Goal: Task Accomplishment & Management: Manage account settings

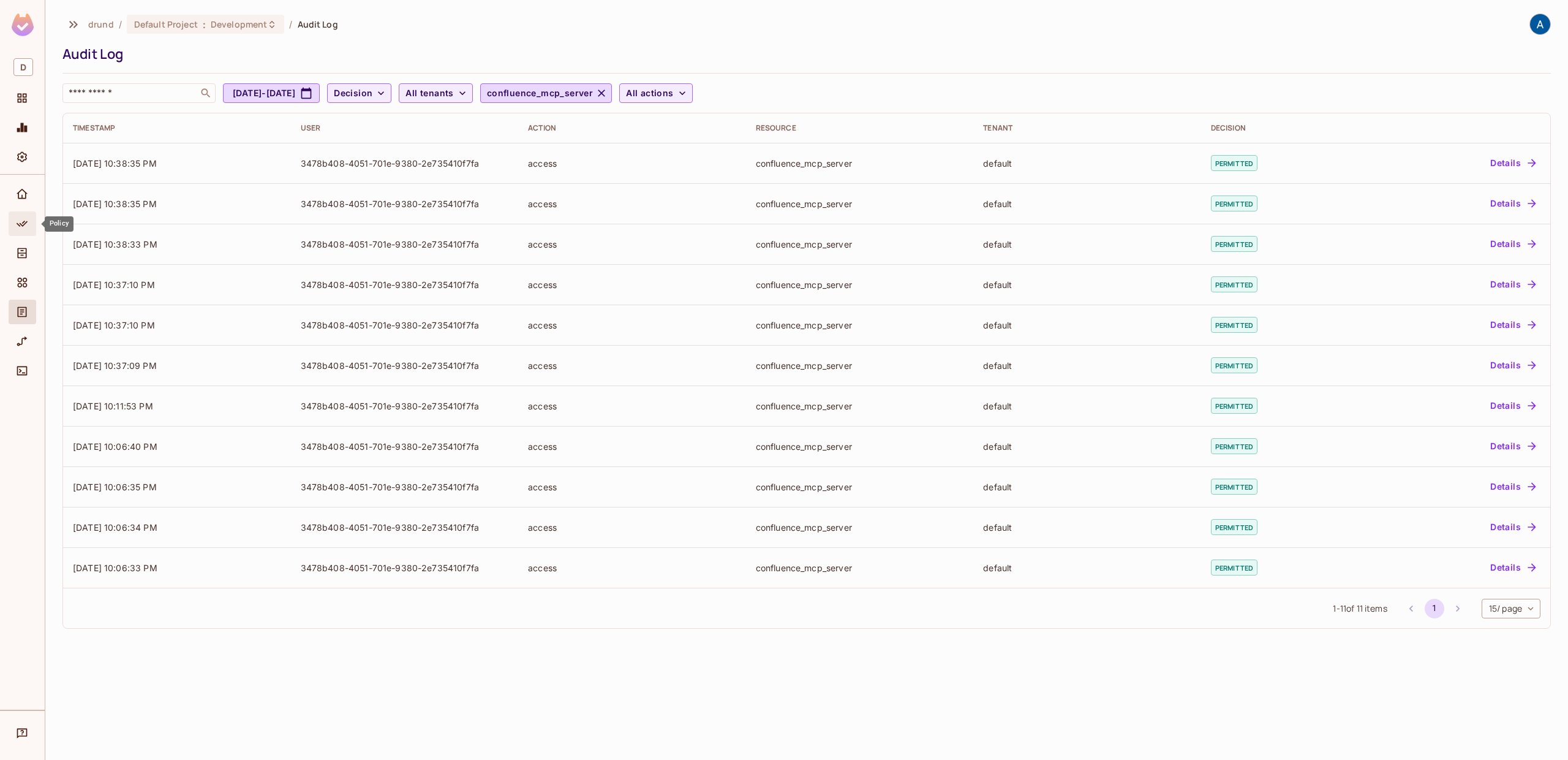
click at [26, 220] on icon "Policy" at bounding box center [22, 224] width 13 height 13
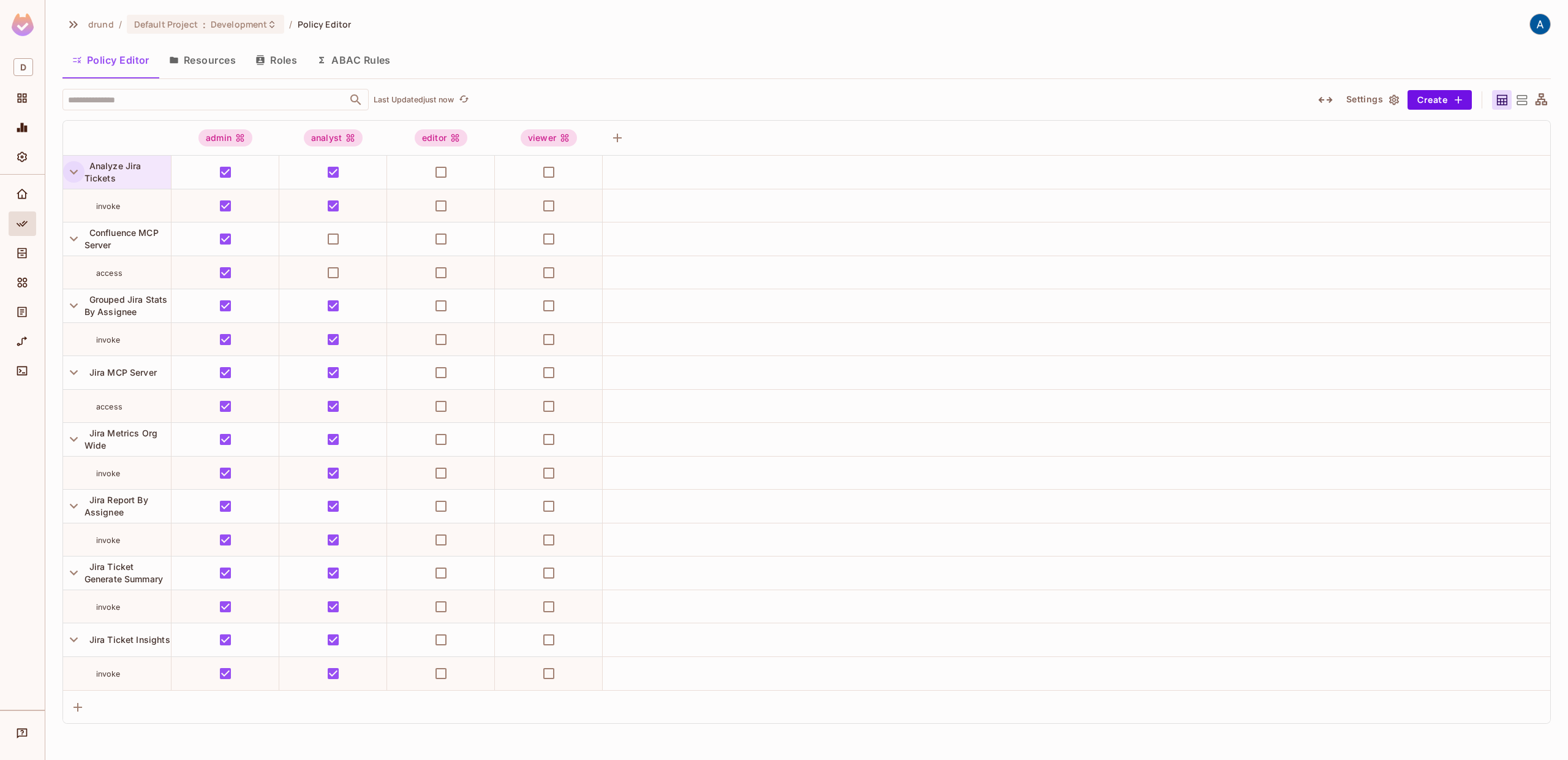
click at [76, 173] on icon "button" at bounding box center [73, 172] width 17 height 17
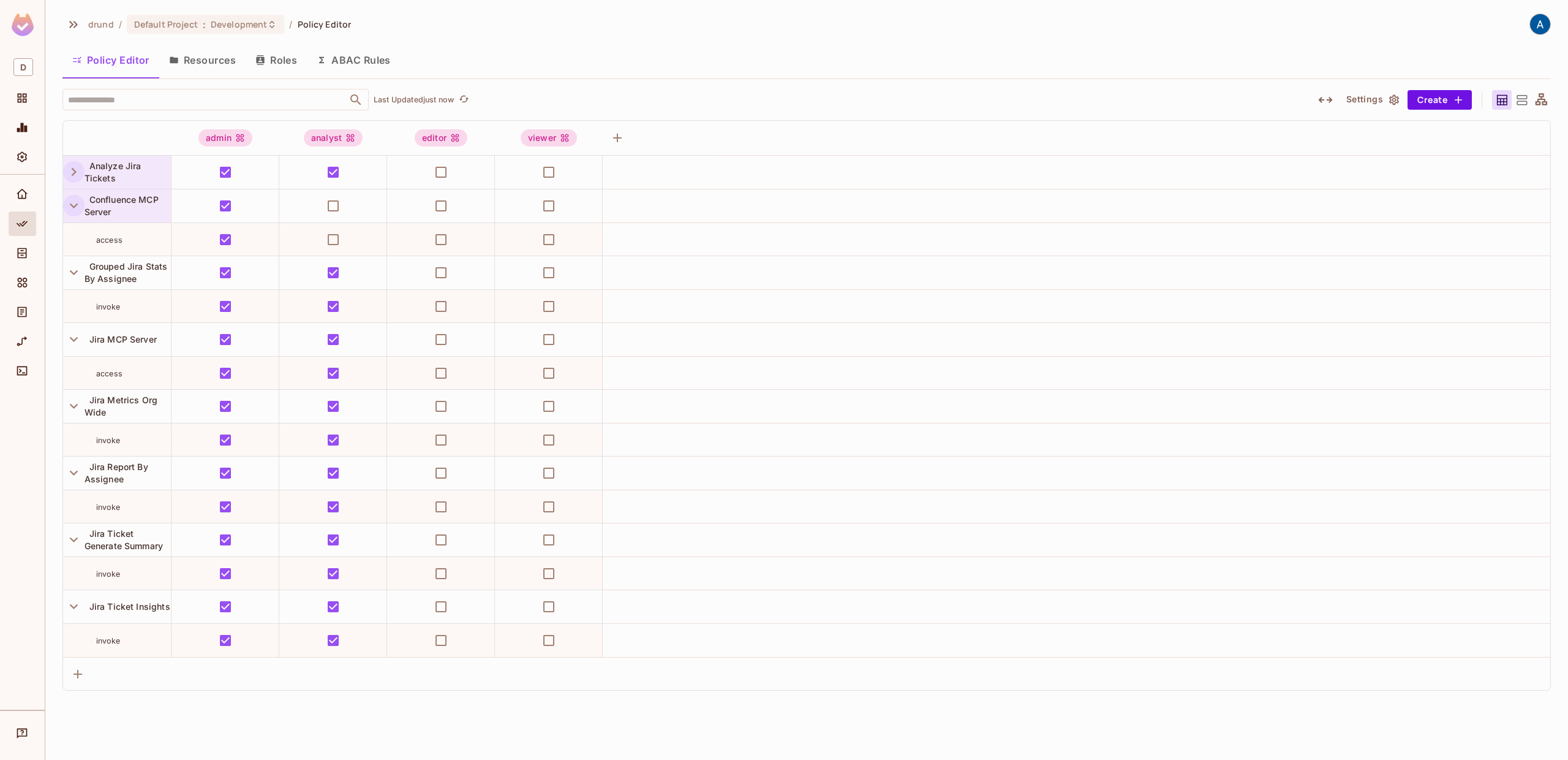
click at [76, 202] on icon "button" at bounding box center [73, 206] width 17 height 17
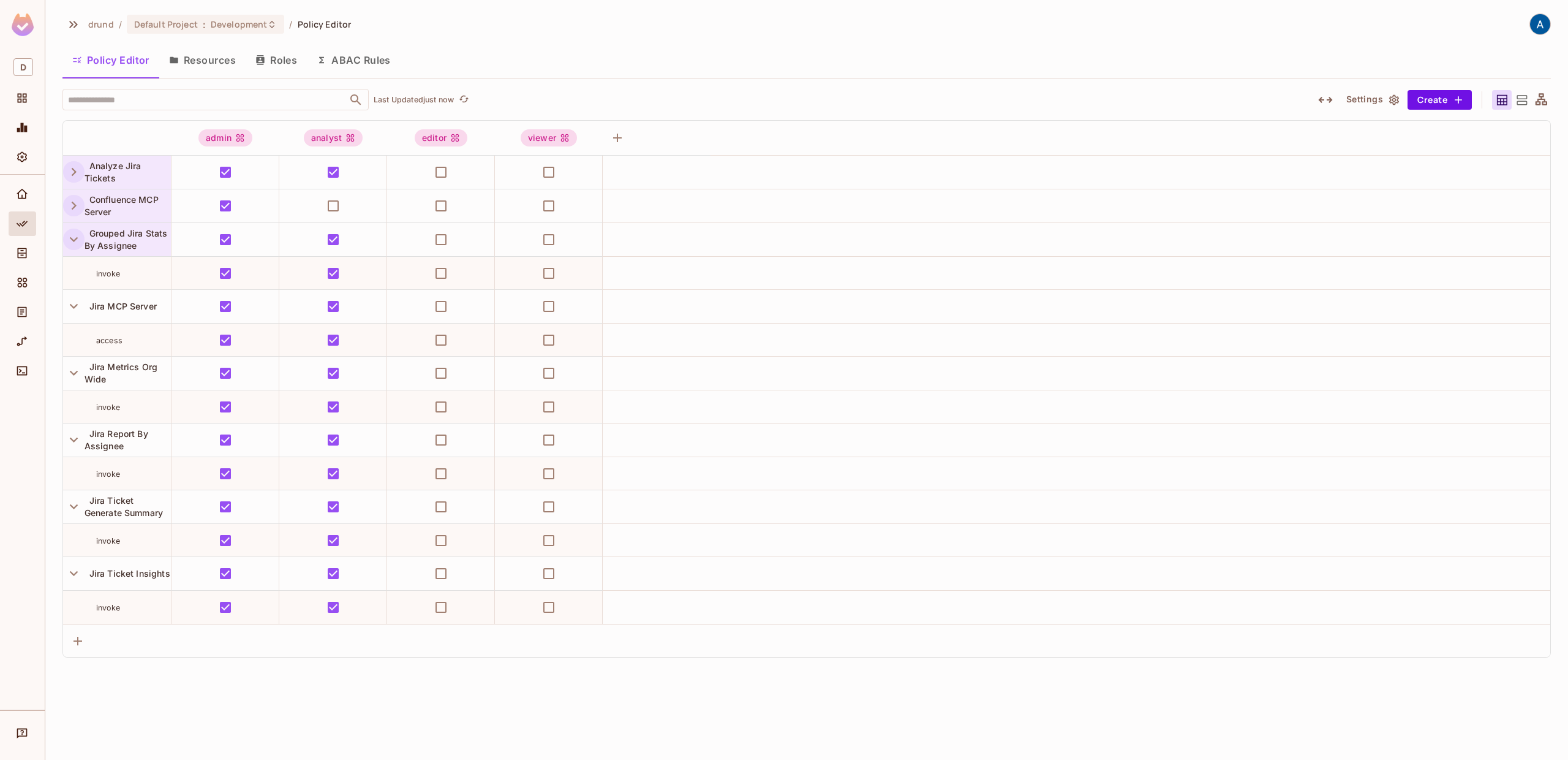
click at [72, 237] on icon "button" at bounding box center [73, 239] width 17 height 17
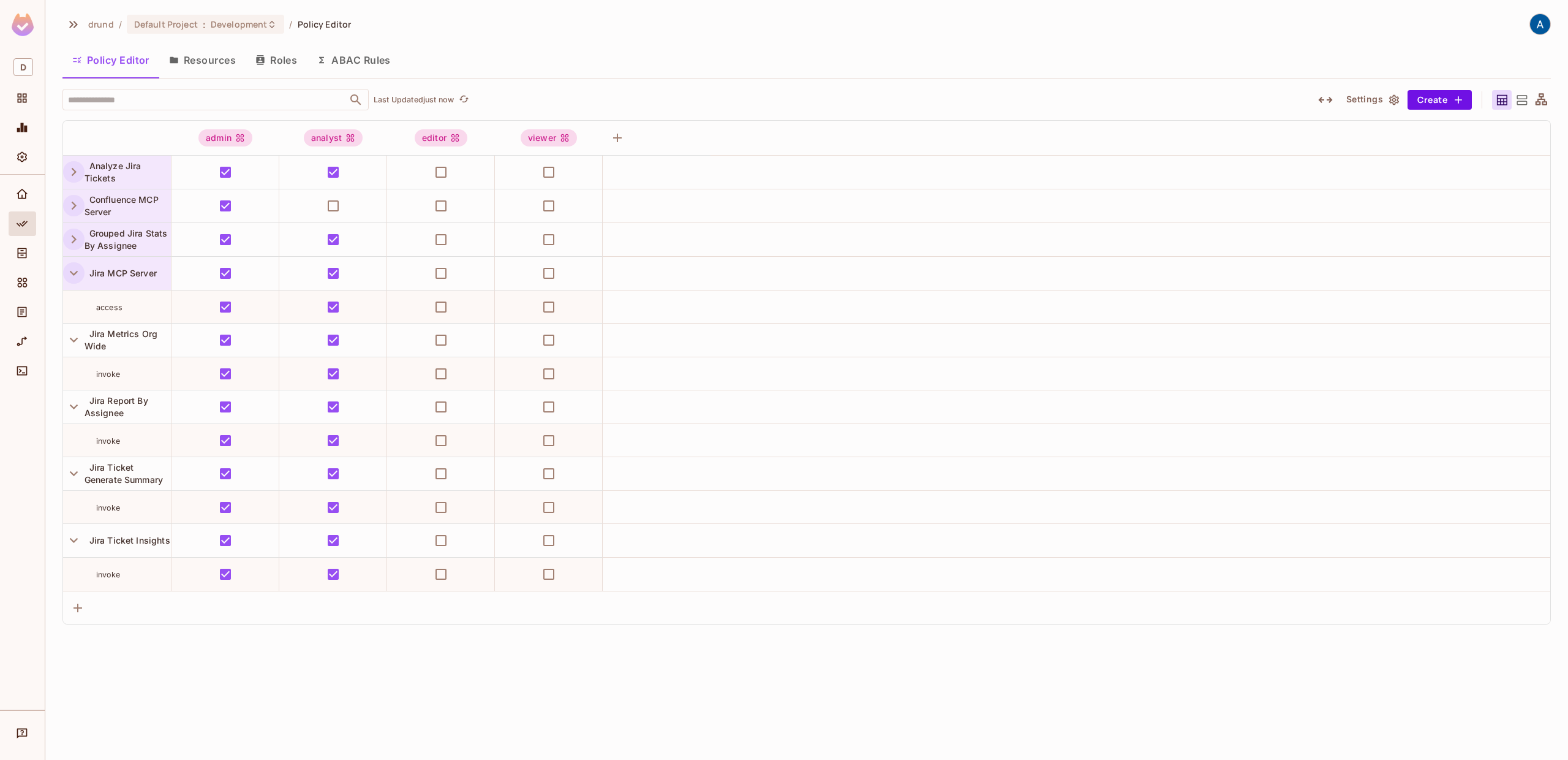
click at [76, 274] on icon "button" at bounding box center [73, 272] width 17 height 17
click at [76, 302] on icon "button" at bounding box center [73, 306] width 17 height 17
click at [73, 336] on icon "button" at bounding box center [73, 340] width 17 height 17
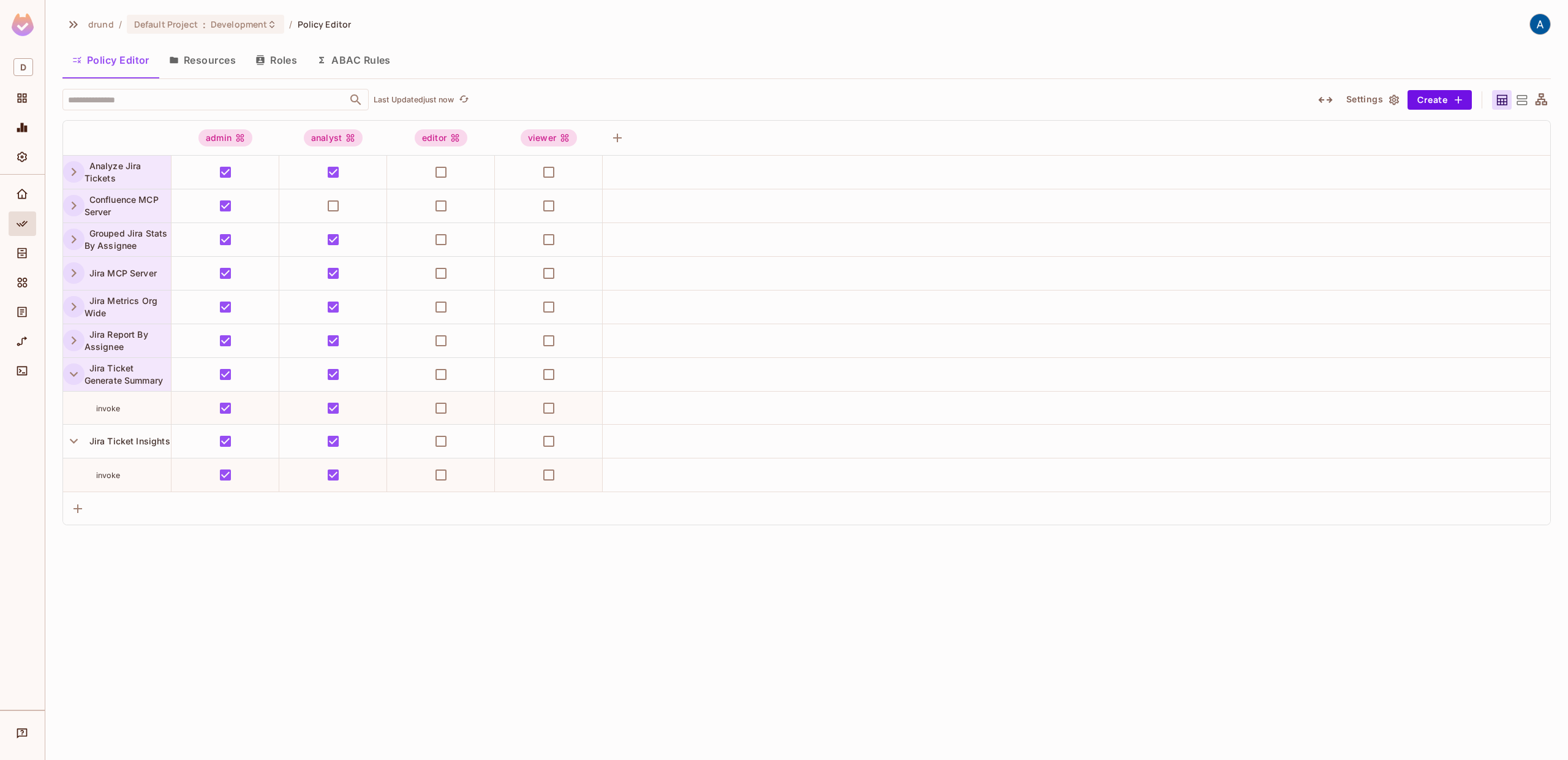
click at [79, 372] on icon "button" at bounding box center [73, 373] width 17 height 17
click at [79, 403] on icon "button" at bounding box center [73, 407] width 17 height 17
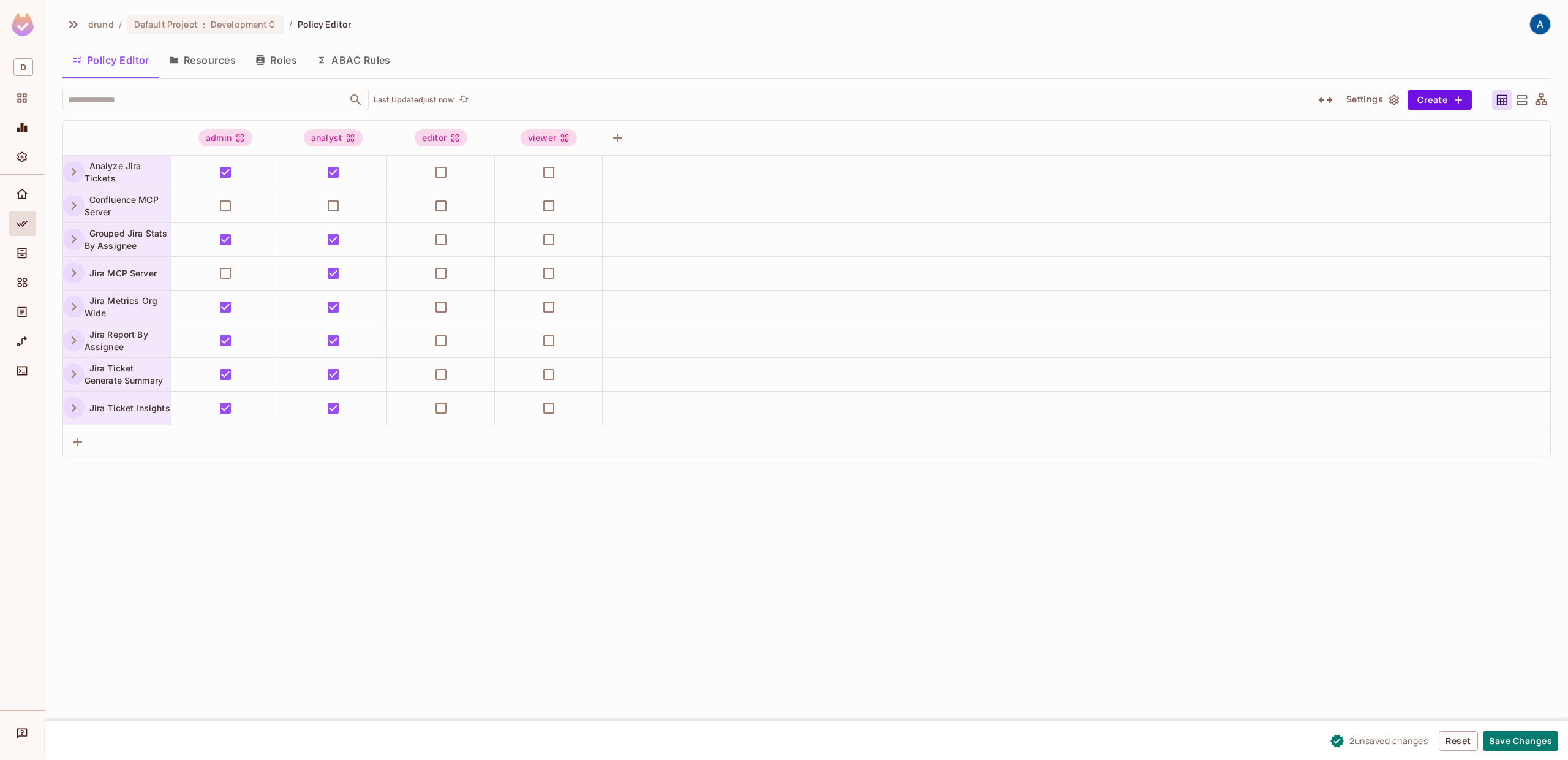
click at [506, 535] on div "drund / Default Project : Development / Policy Editor Policy Editor Resources R…" at bounding box center [807, 380] width 1522 height 760
click at [1509, 743] on button "Save Changes" at bounding box center [1521, 740] width 76 height 20
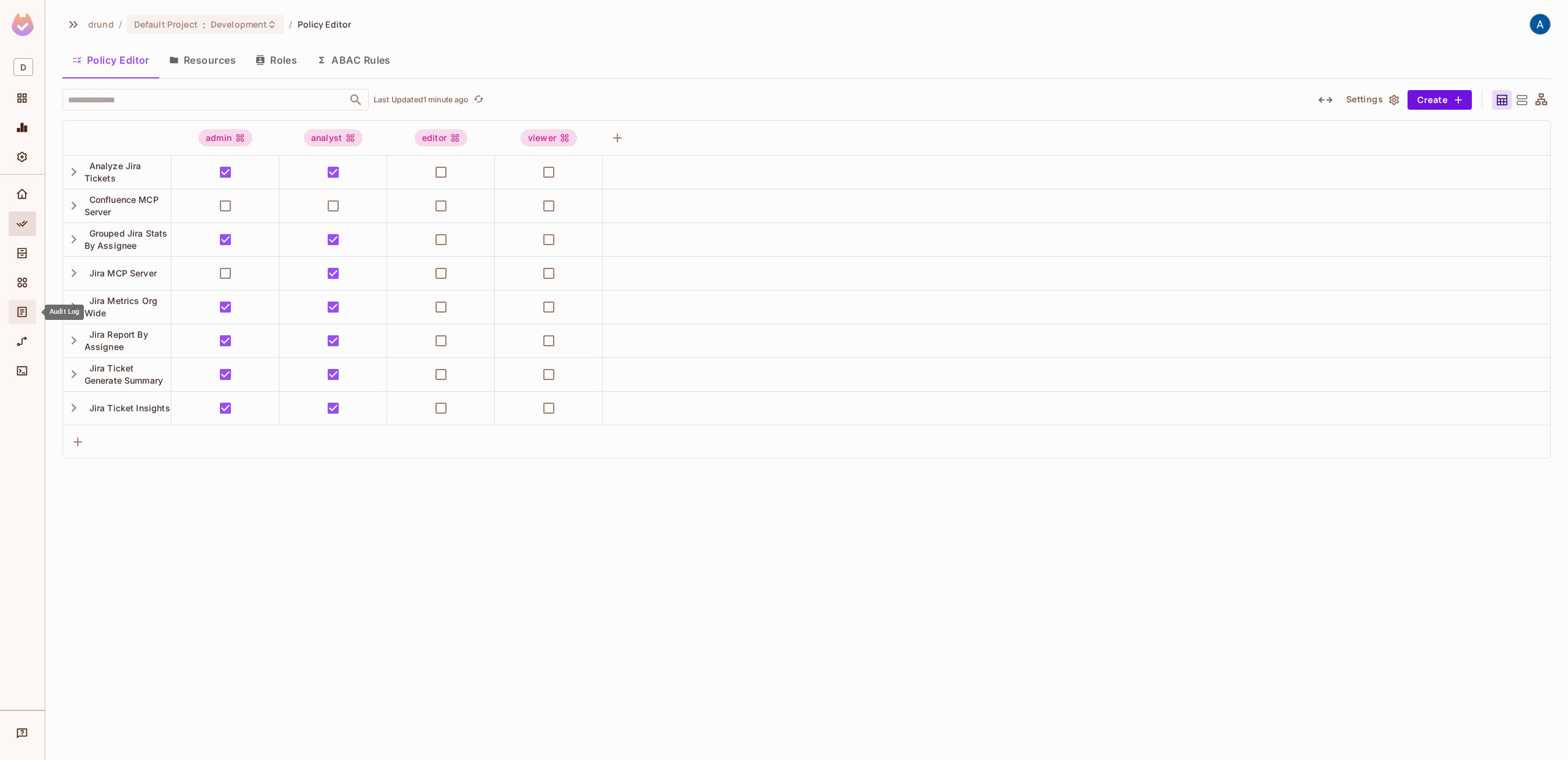
click at [19, 311] on icon "Audit Log" at bounding box center [22, 312] width 13 height 13
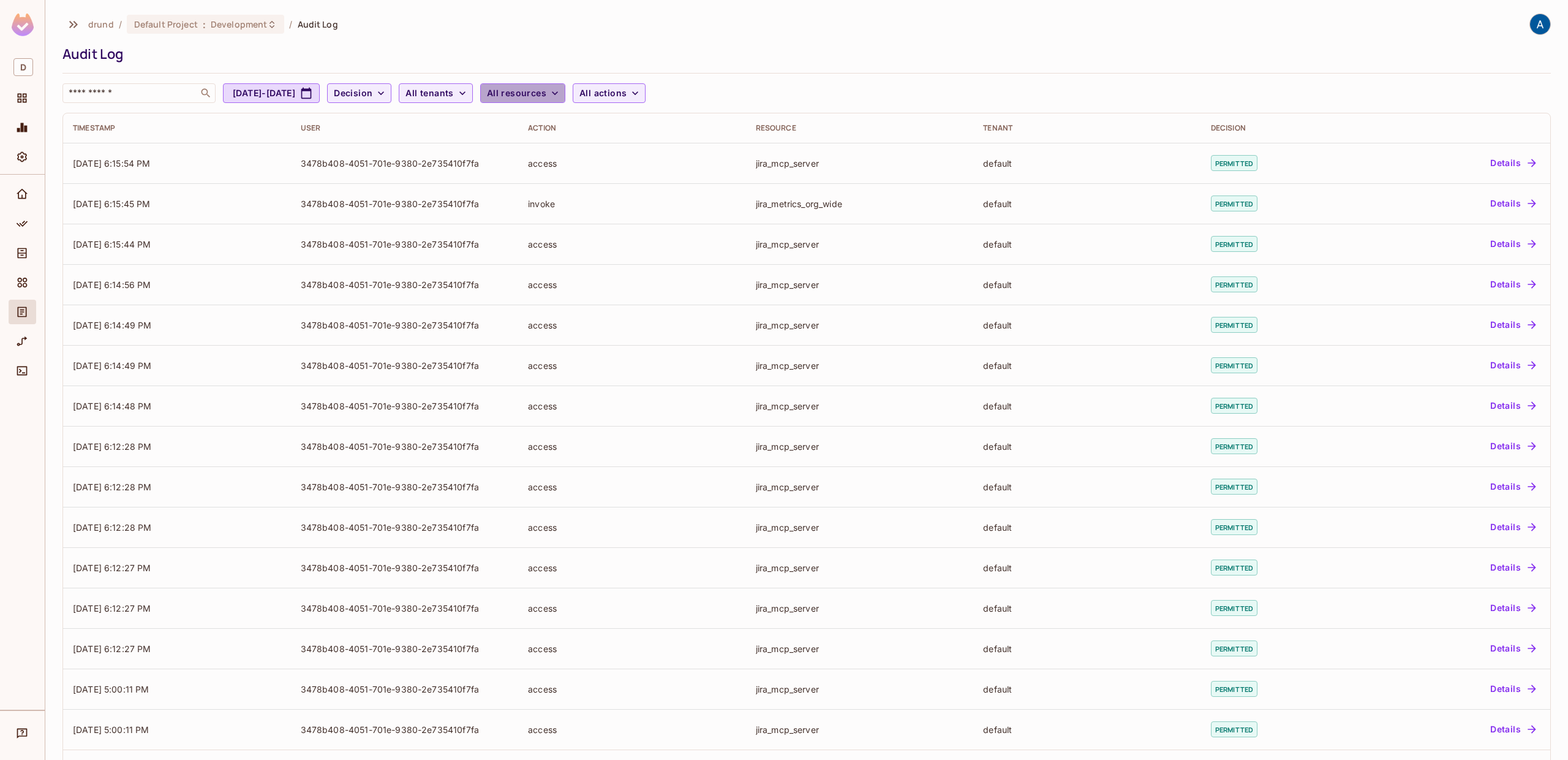
click at [546, 91] on span "All resources" at bounding box center [516, 93] width 59 height 15
click at [628, 240] on li "jira_mcp_server" at bounding box center [615, 234] width 148 height 26
click at [860, 43] on div "drund / Default Project : Development / Audit Log Audit Log ​ Aug 25, 2025 - Se…" at bounding box center [806, 58] width 1488 height 90
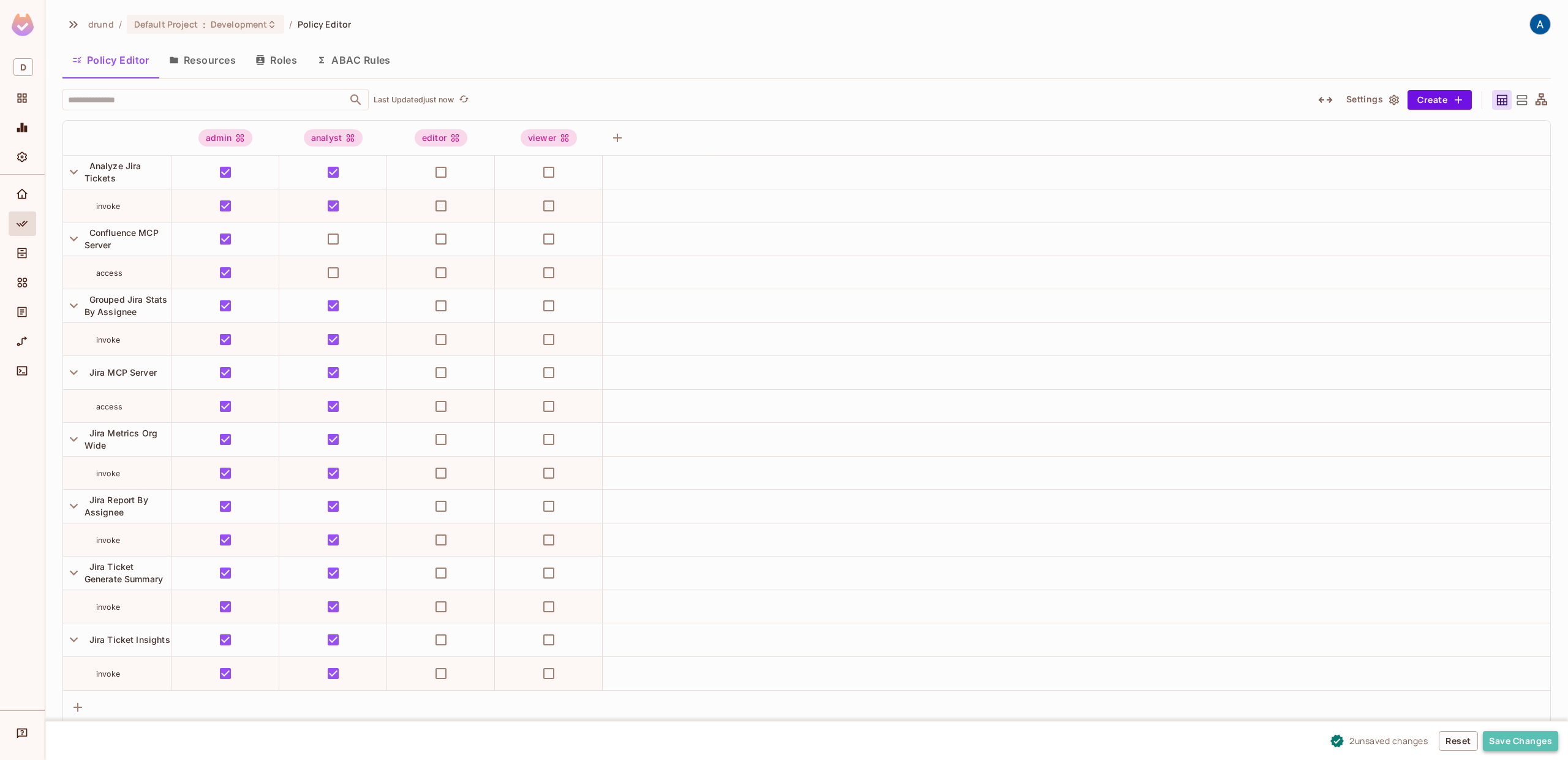
click at [1520, 742] on button "Save Changes" at bounding box center [1521, 740] width 76 height 20
click at [572, 61] on div "Policy Editor Resources Roles ABAC Rules" at bounding box center [806, 60] width 1488 height 31
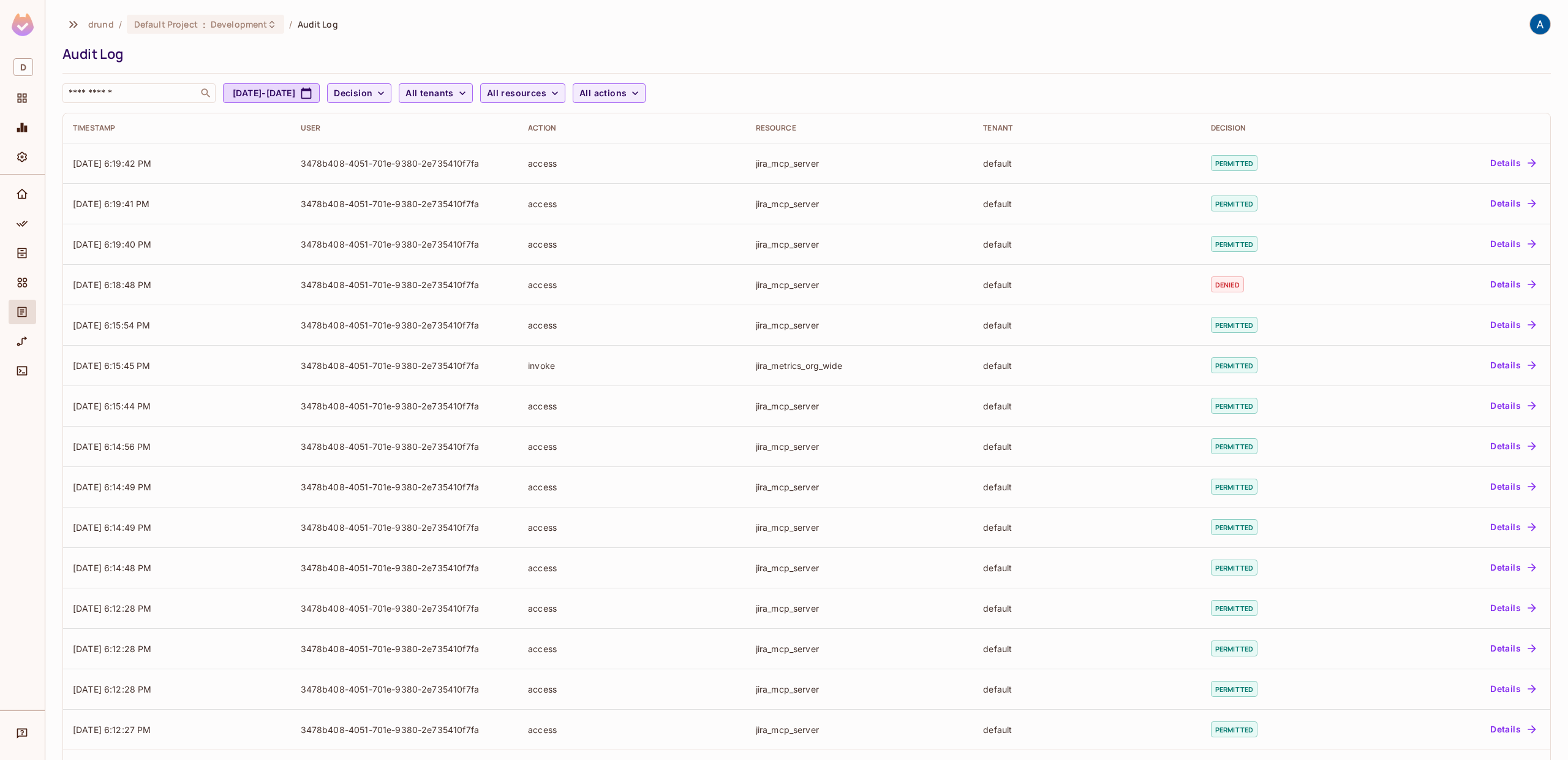
click at [873, 65] on div "drund / Default Project : Development / Audit Log Audit Log ​ Aug 25, 2025 - Se…" at bounding box center [806, 58] width 1488 height 90
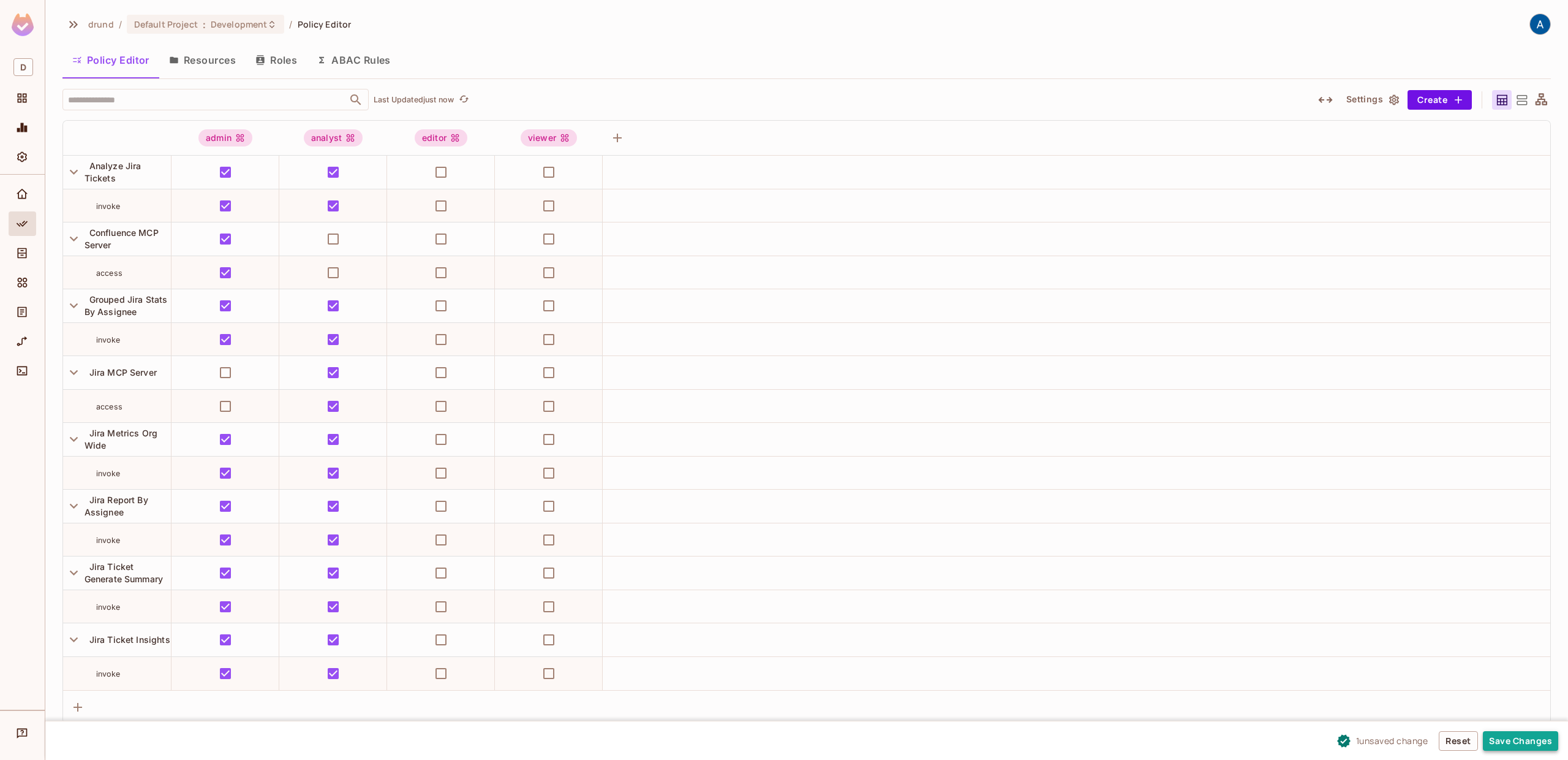
click at [1522, 743] on button "Save Changes" at bounding box center [1521, 740] width 76 height 20
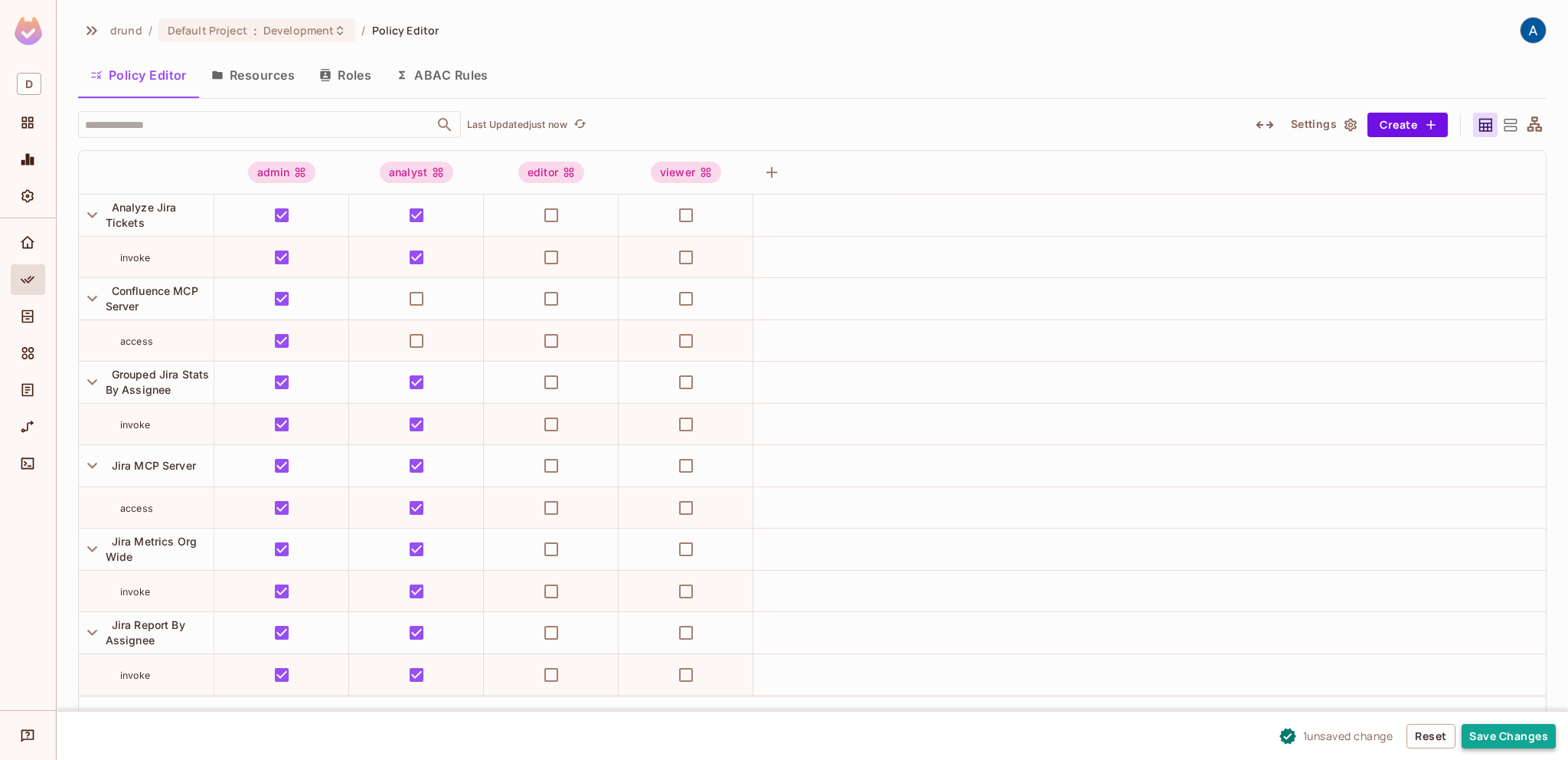
click at [1507, 733] on button "Save Changes" at bounding box center [1509, 735] width 94 height 25
click at [816, 53] on div "drund / Default Project : Development / Policy Editor Policy Editor Resources R…" at bounding box center [812, 377] width 1469 height 722
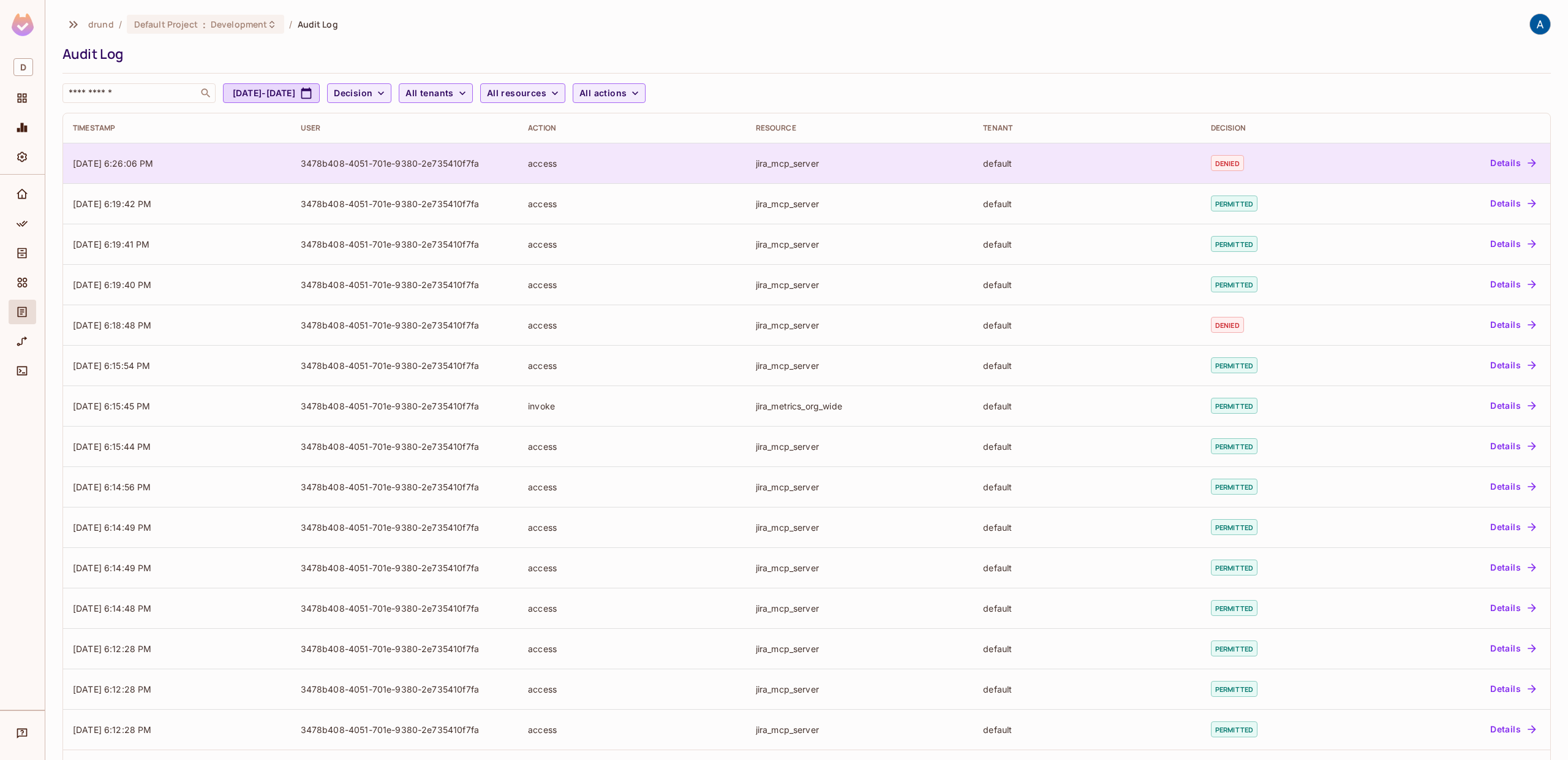
click at [1508, 165] on button "Details" at bounding box center [1513, 163] width 55 height 20
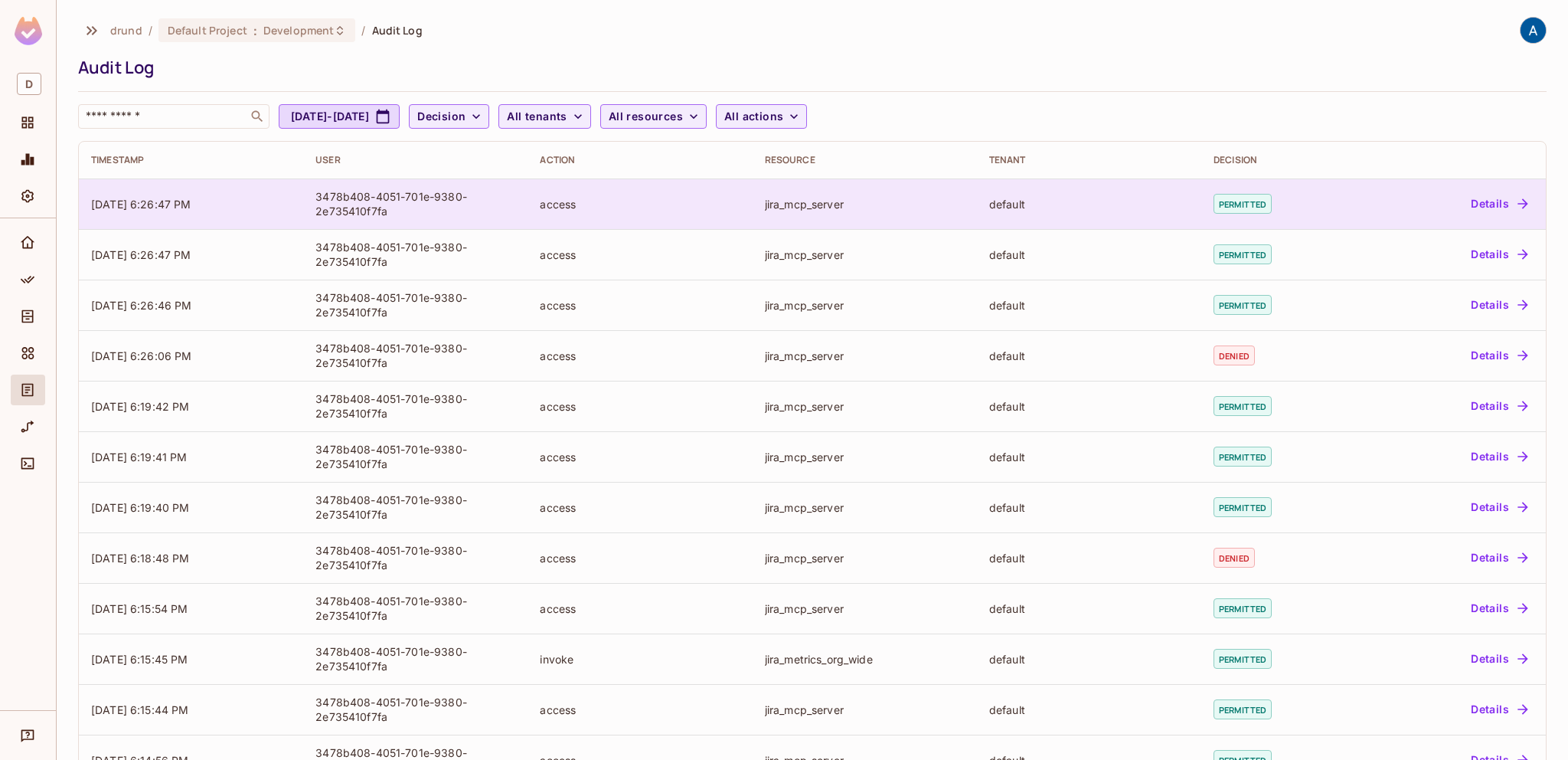
click at [1485, 200] on button "Details" at bounding box center [1499, 204] width 69 height 25
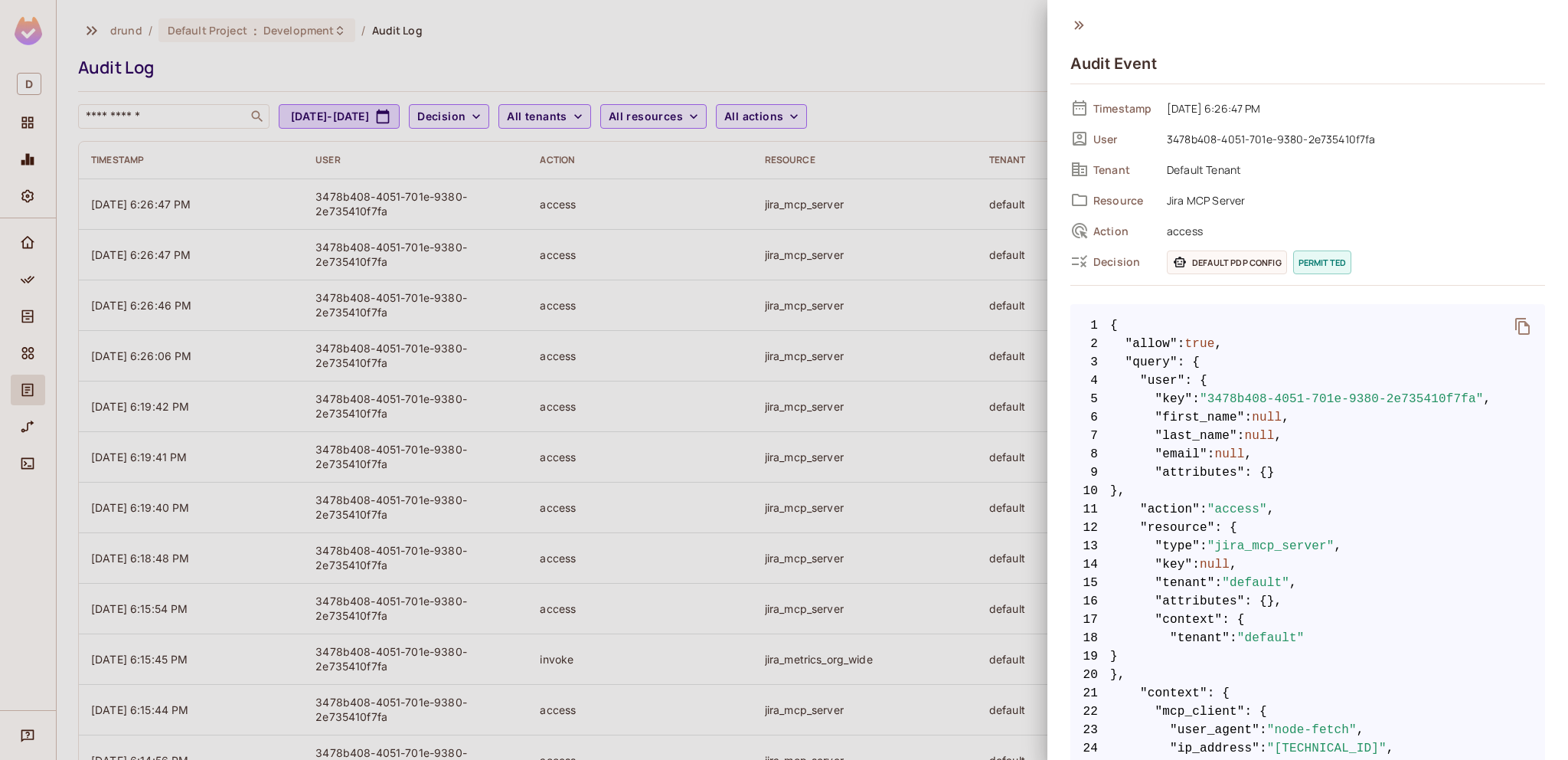
drag, startPoint x: 1077, startPoint y: 25, endPoint x: 999, endPoint y: 28, distance: 78.1
click at [1069, 25] on div "Audit Event Timestamp 09/25/2025 6:26:47 PM User 3478b408-4051-701e-9380-2e7354…" at bounding box center [1307, 380] width 521 height 760
click at [1076, 26] on icon at bounding box center [1079, 25] width 17 height 17
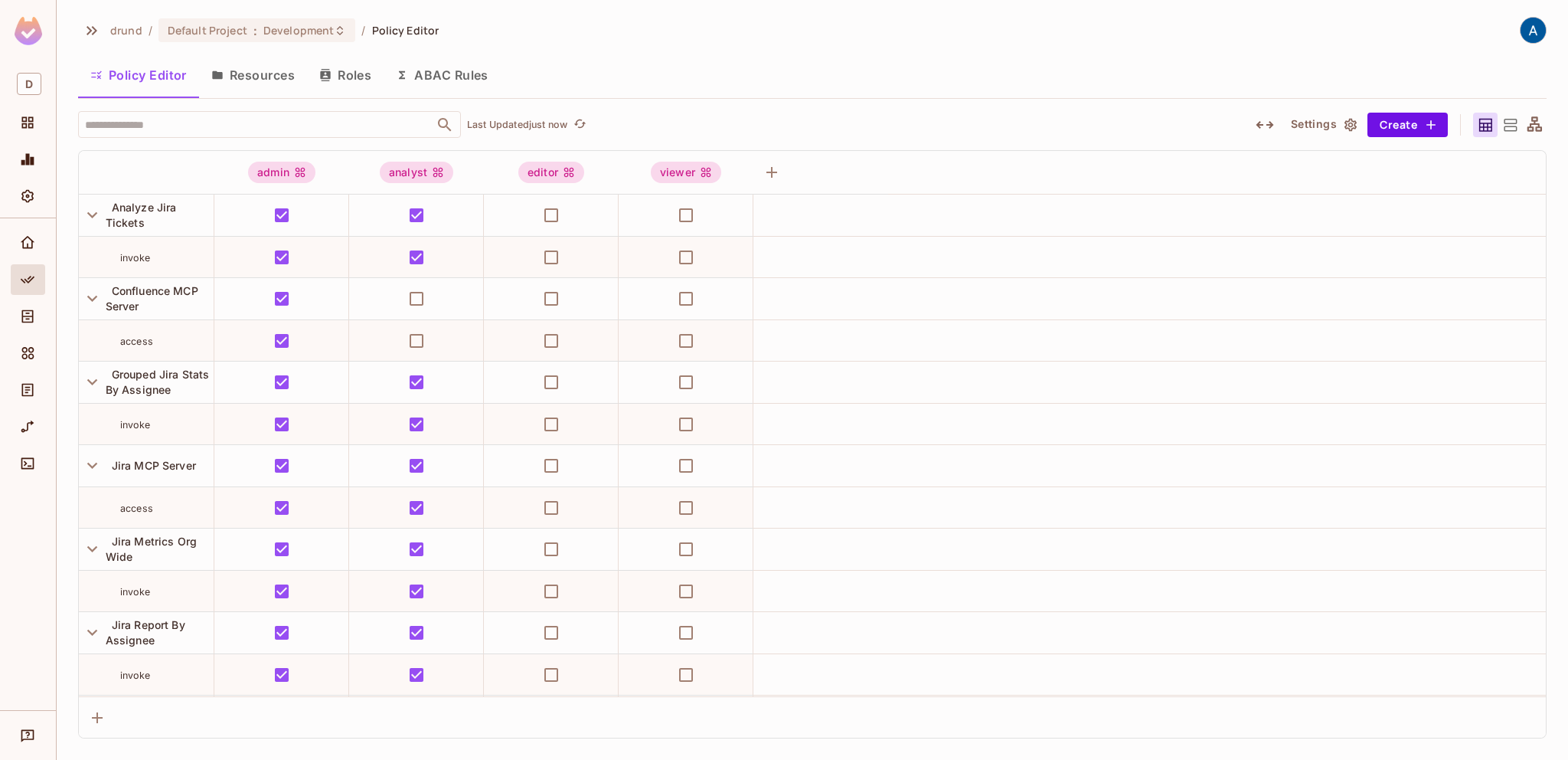
click at [896, 44] on div "drund / Default Project : Development / Policy Editor Policy Editor Resources R…" at bounding box center [812, 377] width 1469 height 722
click at [1515, 738] on button "Save Changes" at bounding box center [1509, 735] width 94 height 25
click at [876, 86] on div "Policy Editor Resources Roles ABAC Rules" at bounding box center [812, 75] width 1469 height 38
click at [1497, 739] on button "Save Changes" at bounding box center [1509, 735] width 94 height 25
click at [1489, 734] on button "Save Changes" at bounding box center [1509, 735] width 94 height 25
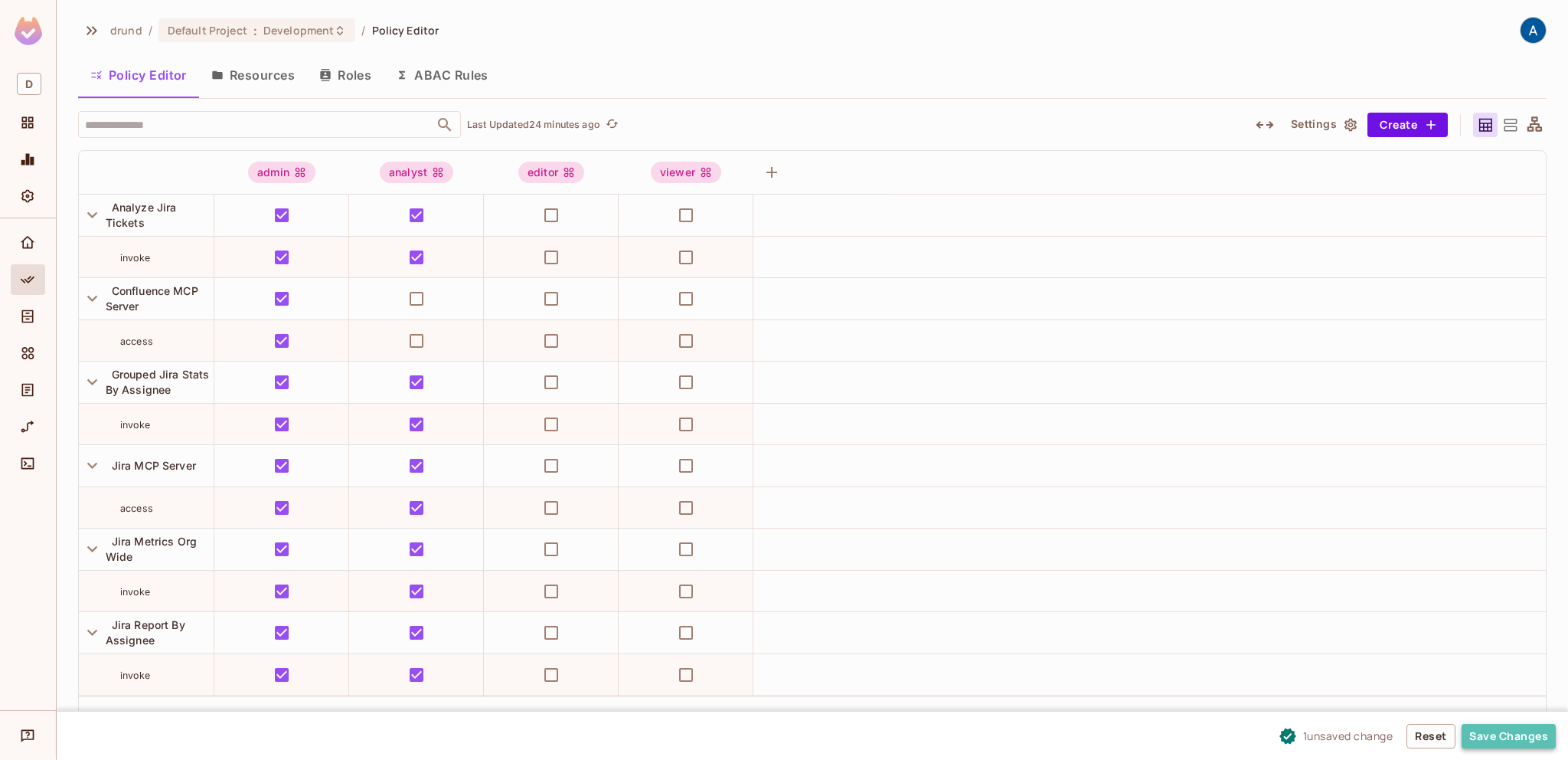
click at [1504, 735] on button "Save Changes" at bounding box center [1509, 735] width 94 height 25
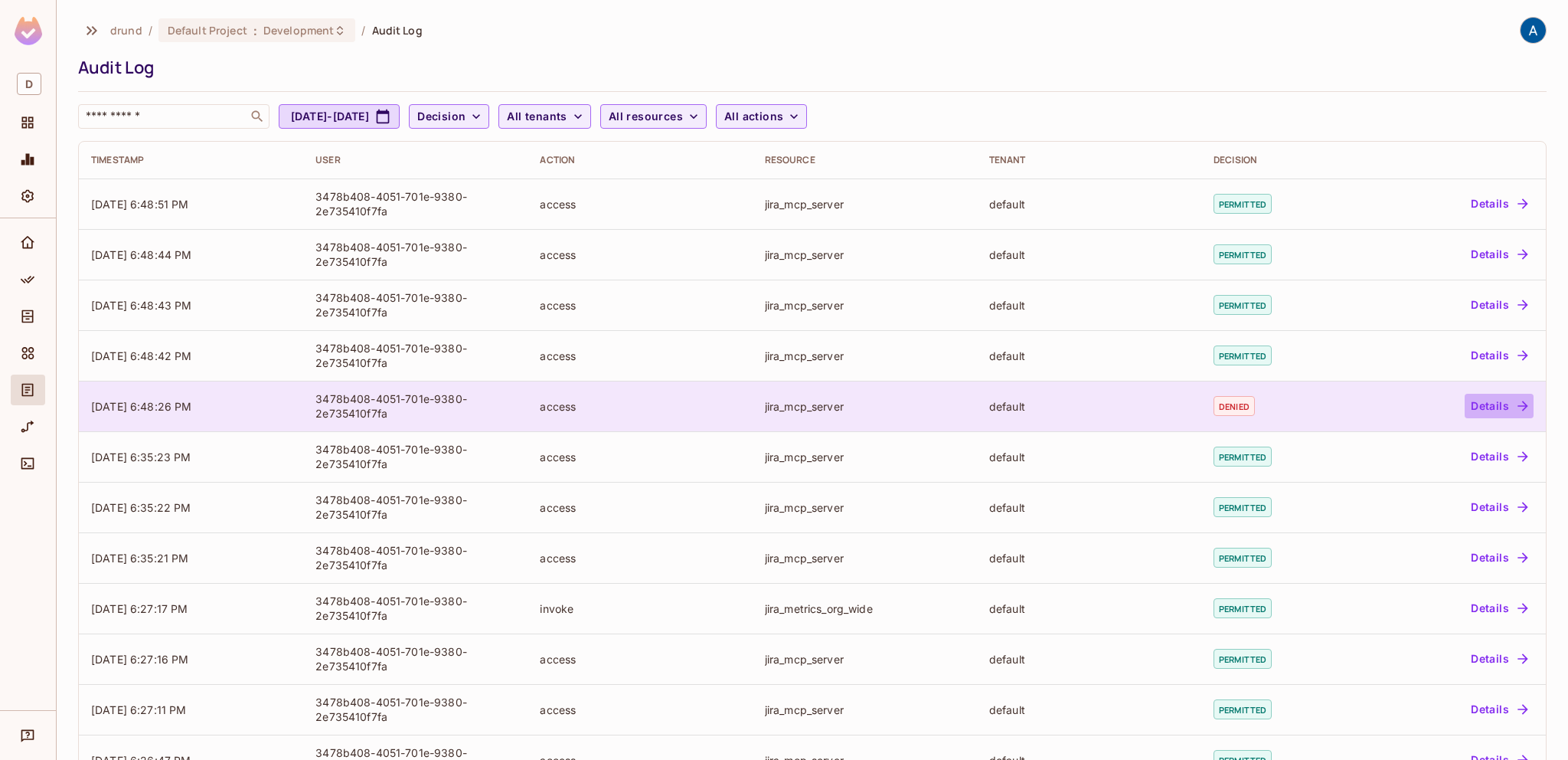
click at [1496, 406] on button "Details" at bounding box center [1499, 406] width 69 height 25
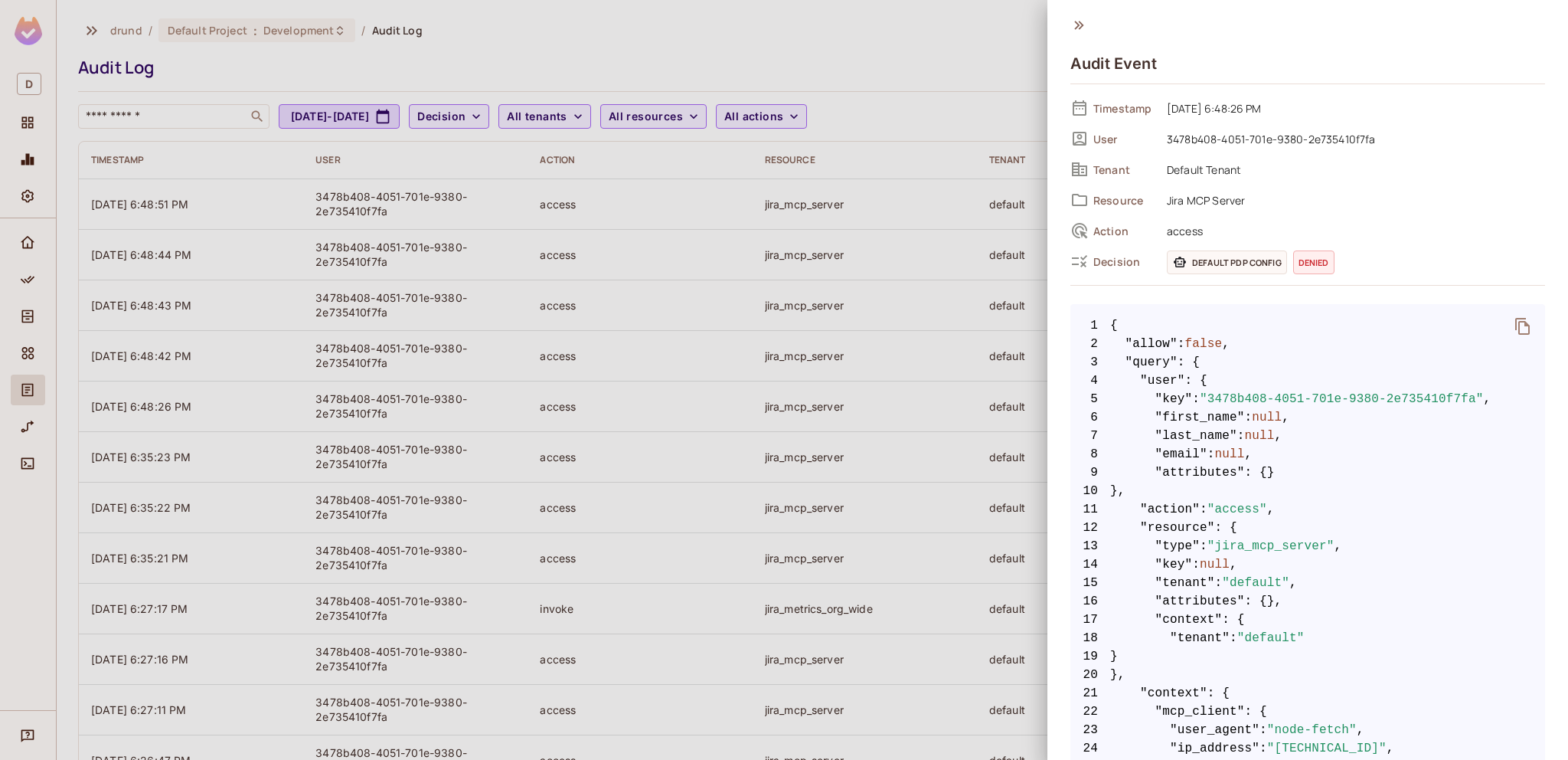
click at [1070, 20] on div "Audit Event Timestamp [DATE] 6:48:26 PM User 3478b408-4051-701e-9380-2e735410f7…" at bounding box center [1307, 380] width 521 height 760
click at [1074, 23] on icon at bounding box center [1079, 25] width 17 height 17
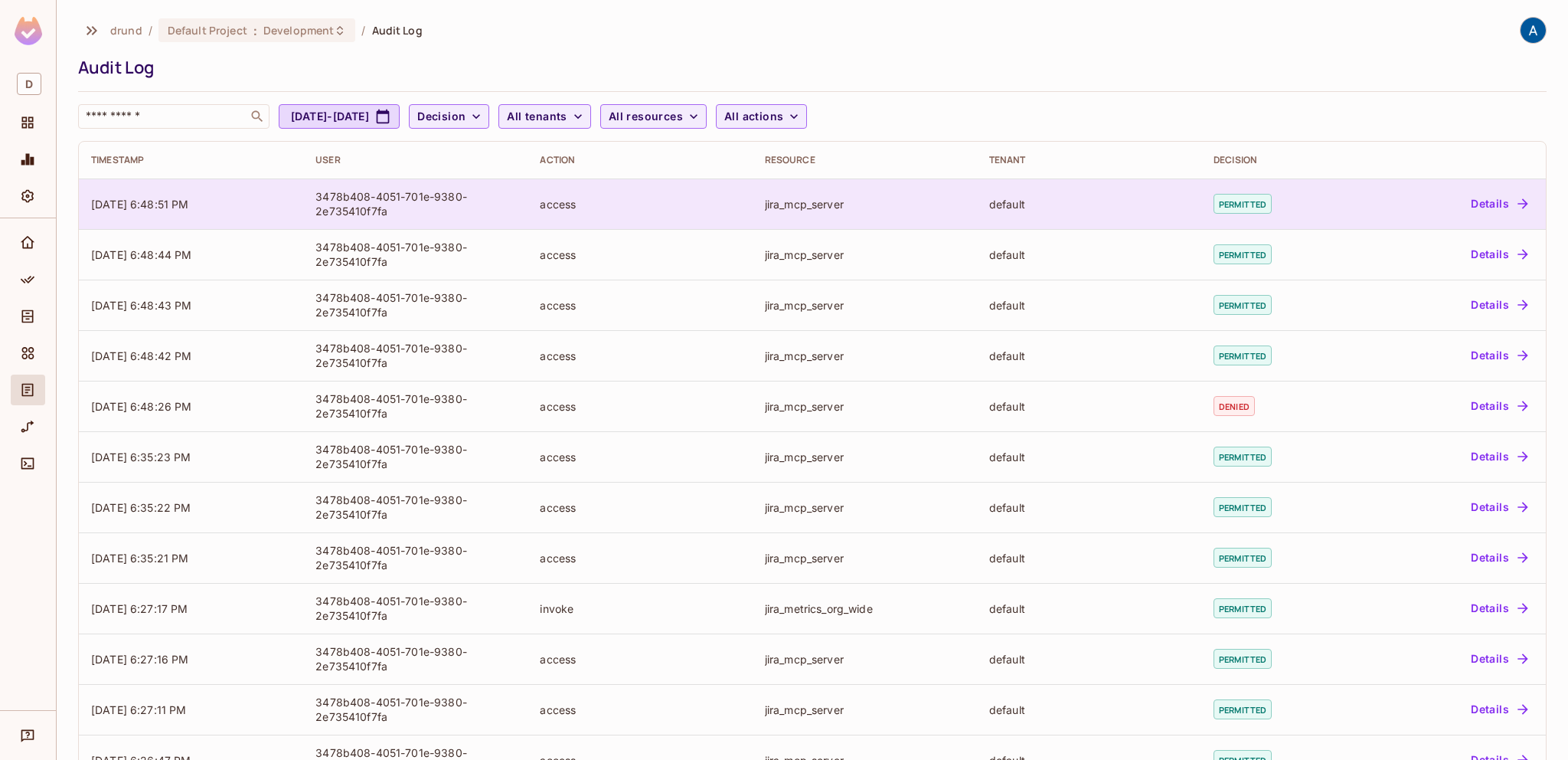
click at [1494, 205] on button "Details" at bounding box center [1499, 204] width 69 height 25
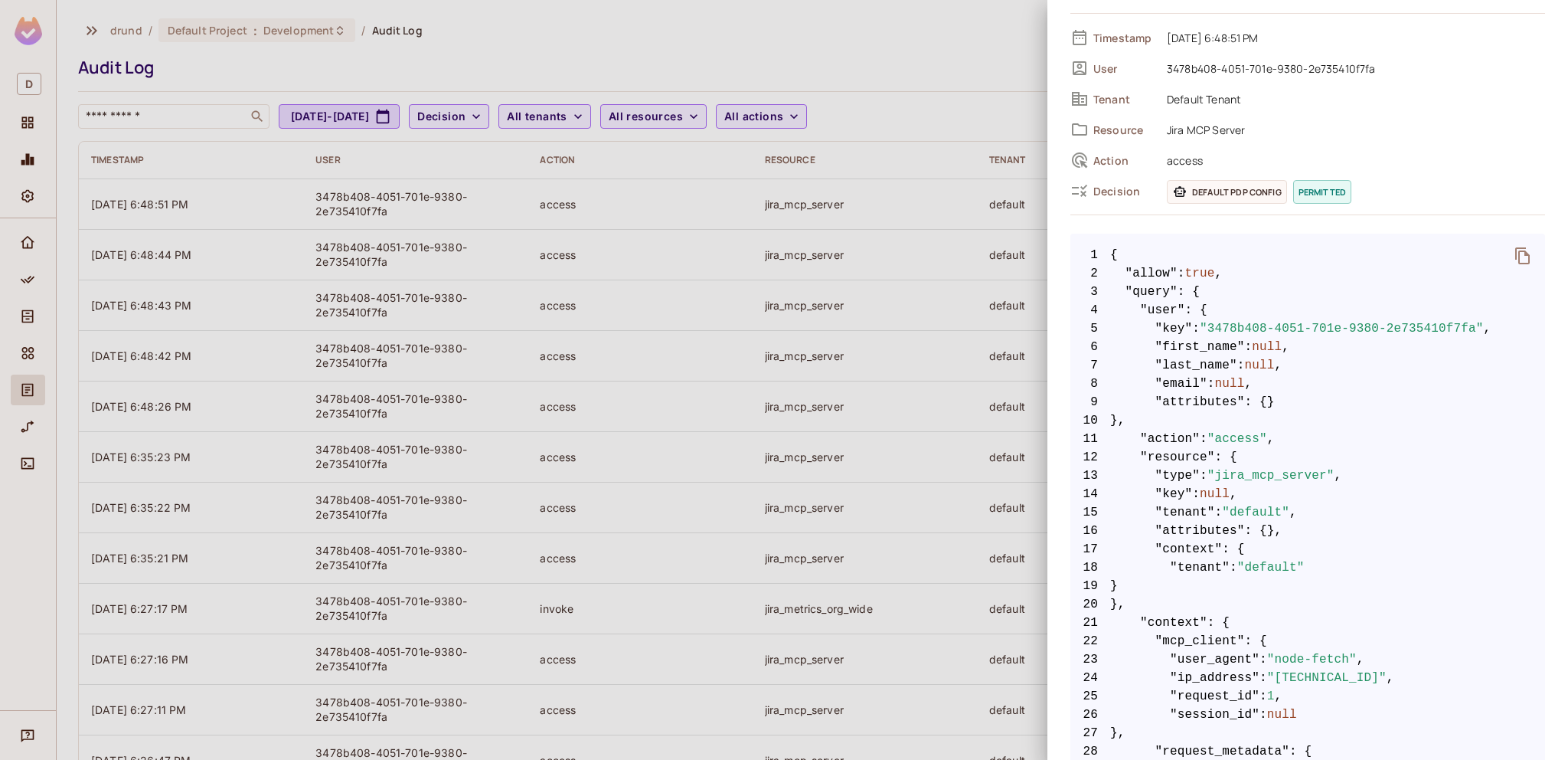
scroll to position [88, 0]
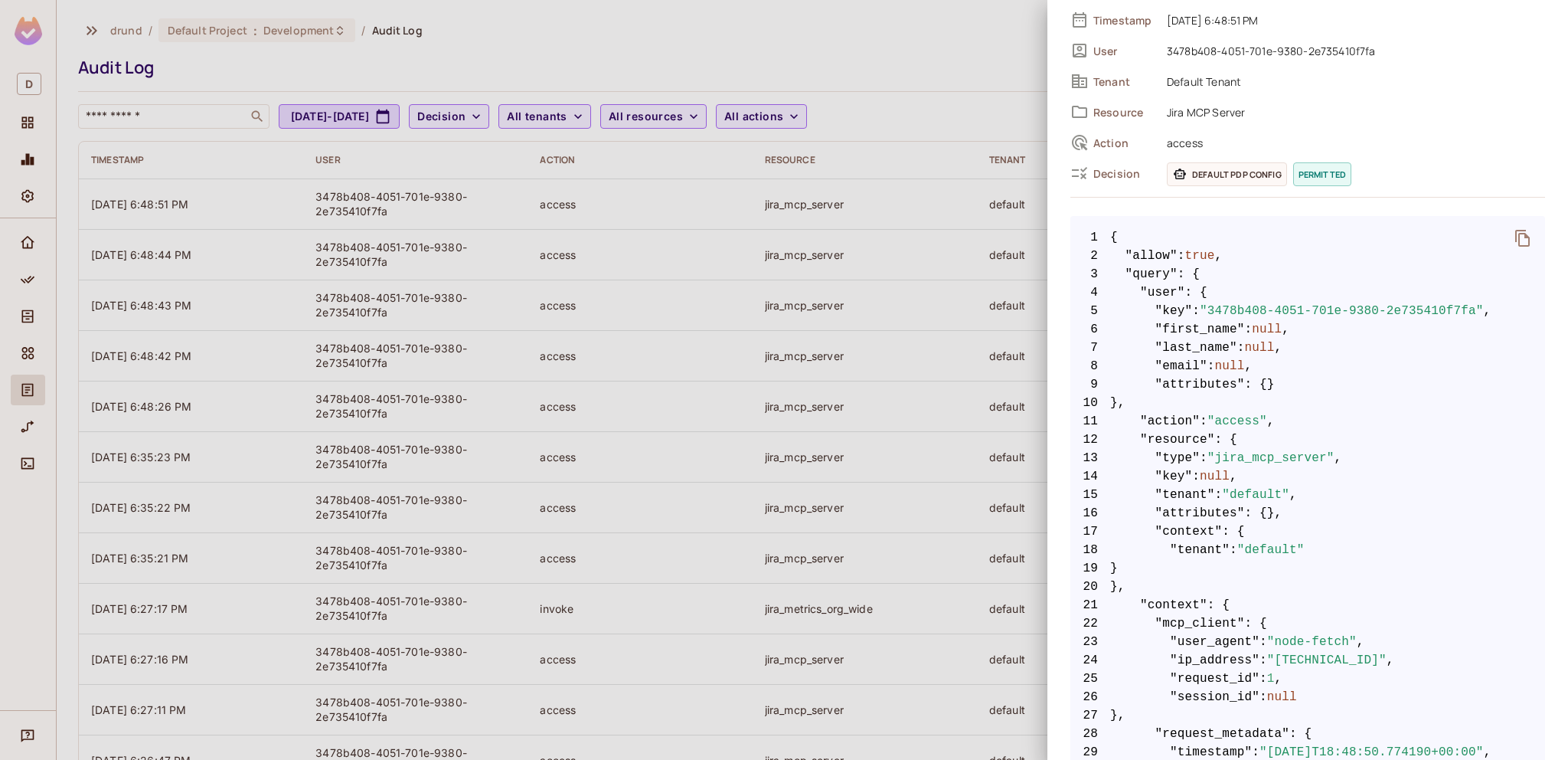
click at [888, 30] on div at bounding box center [784, 380] width 1568 height 760
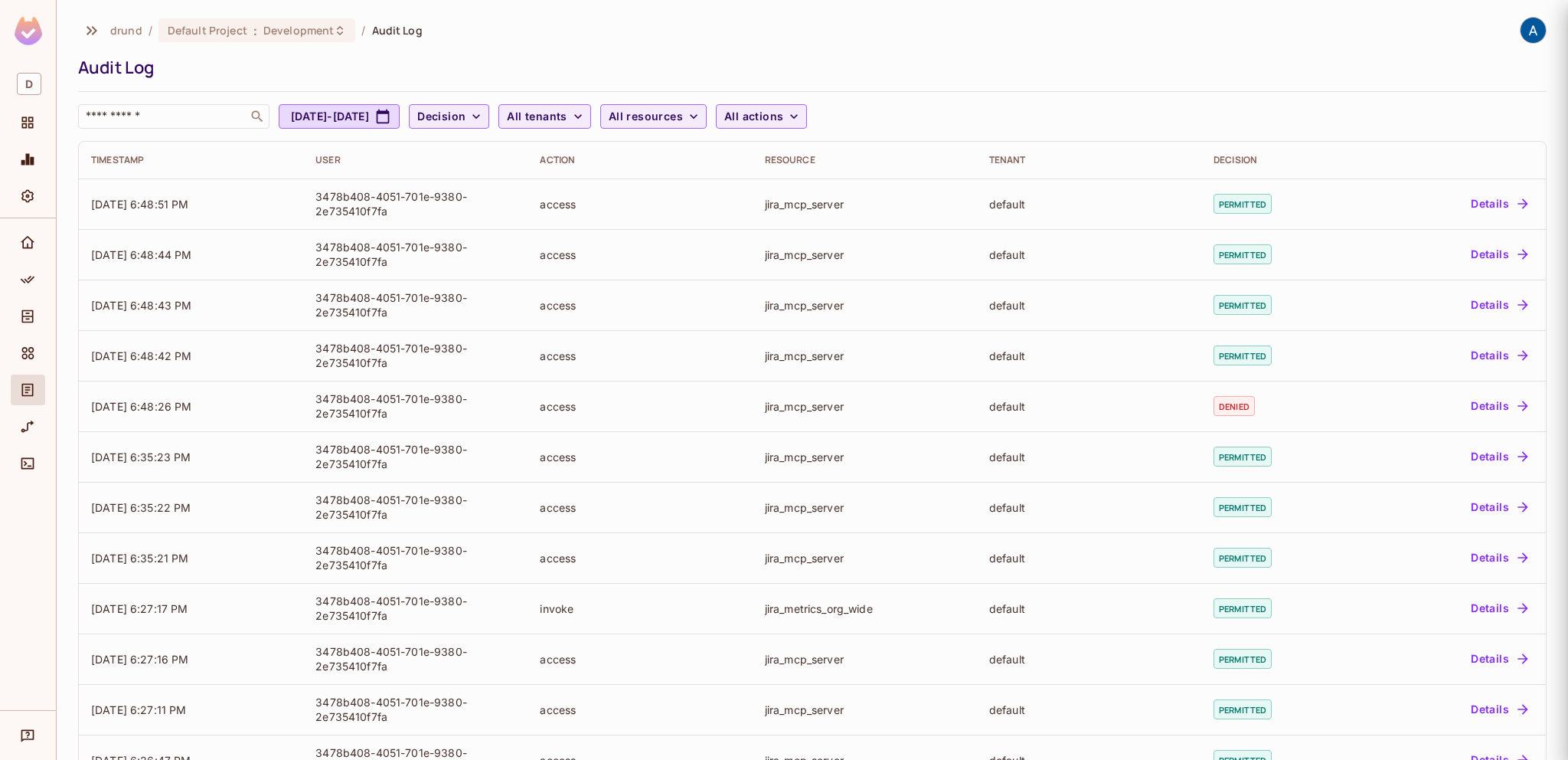
scroll to position [0, 0]
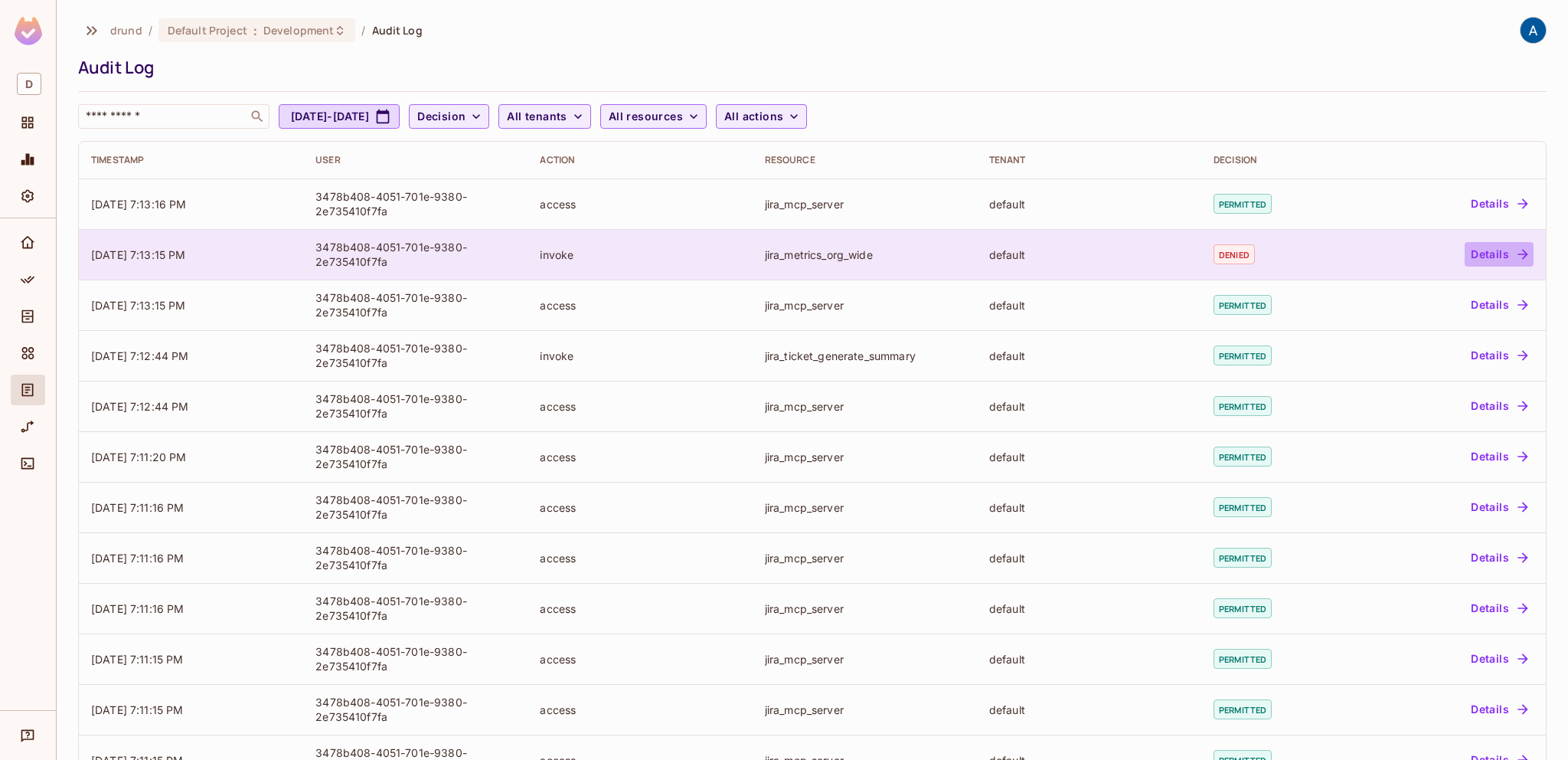
click at [1480, 253] on button "Details" at bounding box center [1499, 254] width 69 height 25
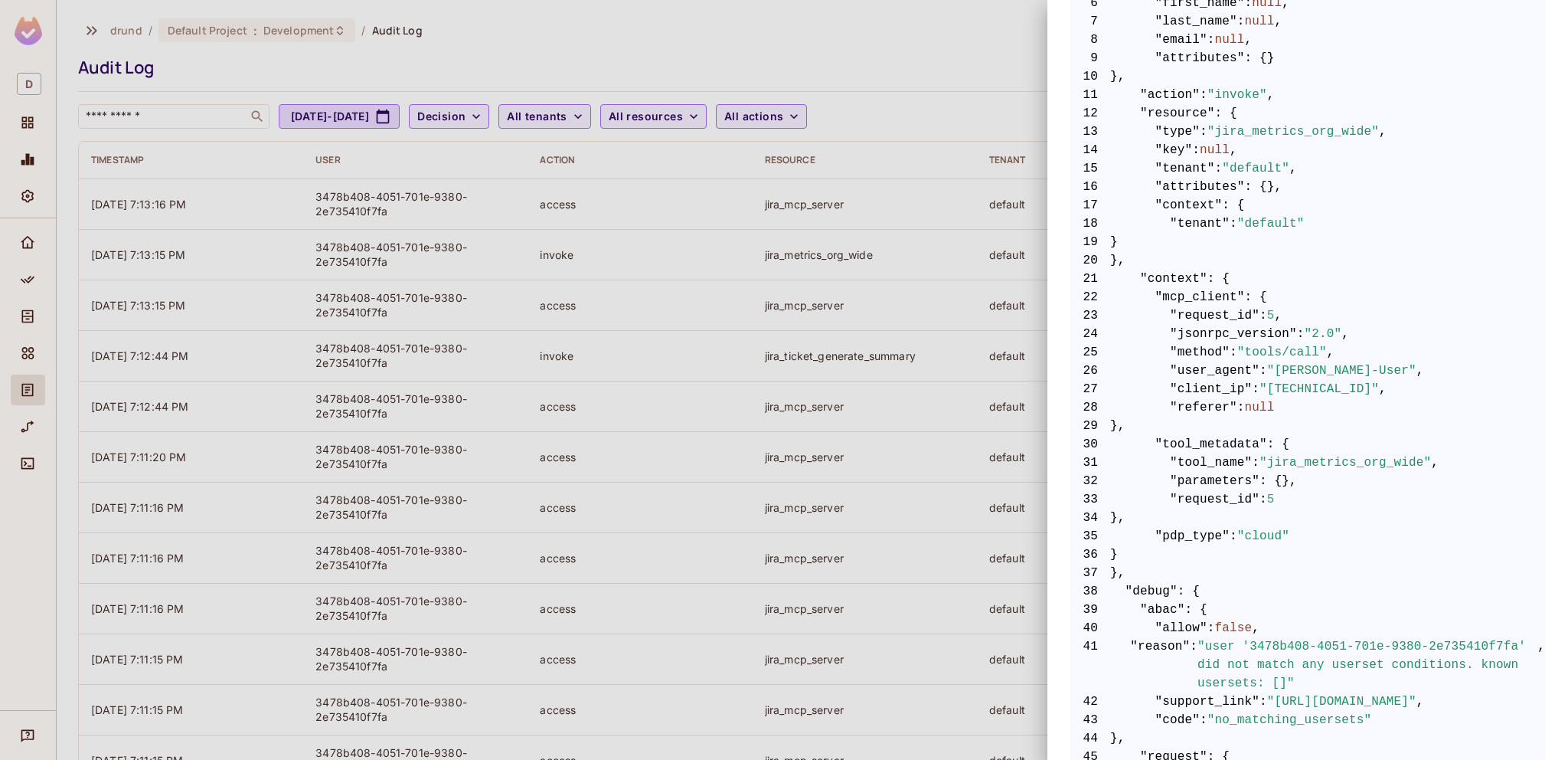
scroll to position [393, 0]
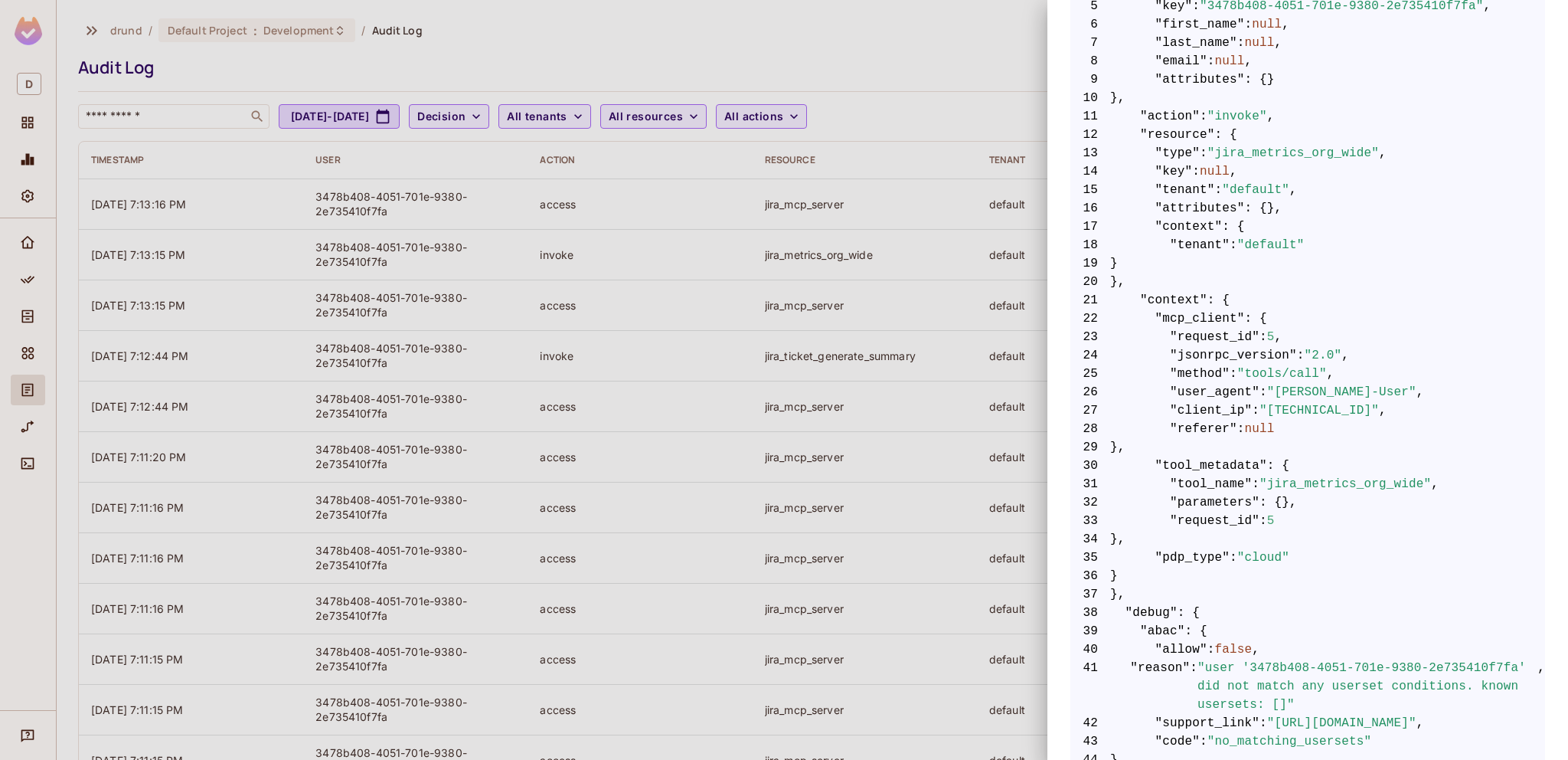
click at [1007, 83] on div at bounding box center [784, 380] width 1568 height 760
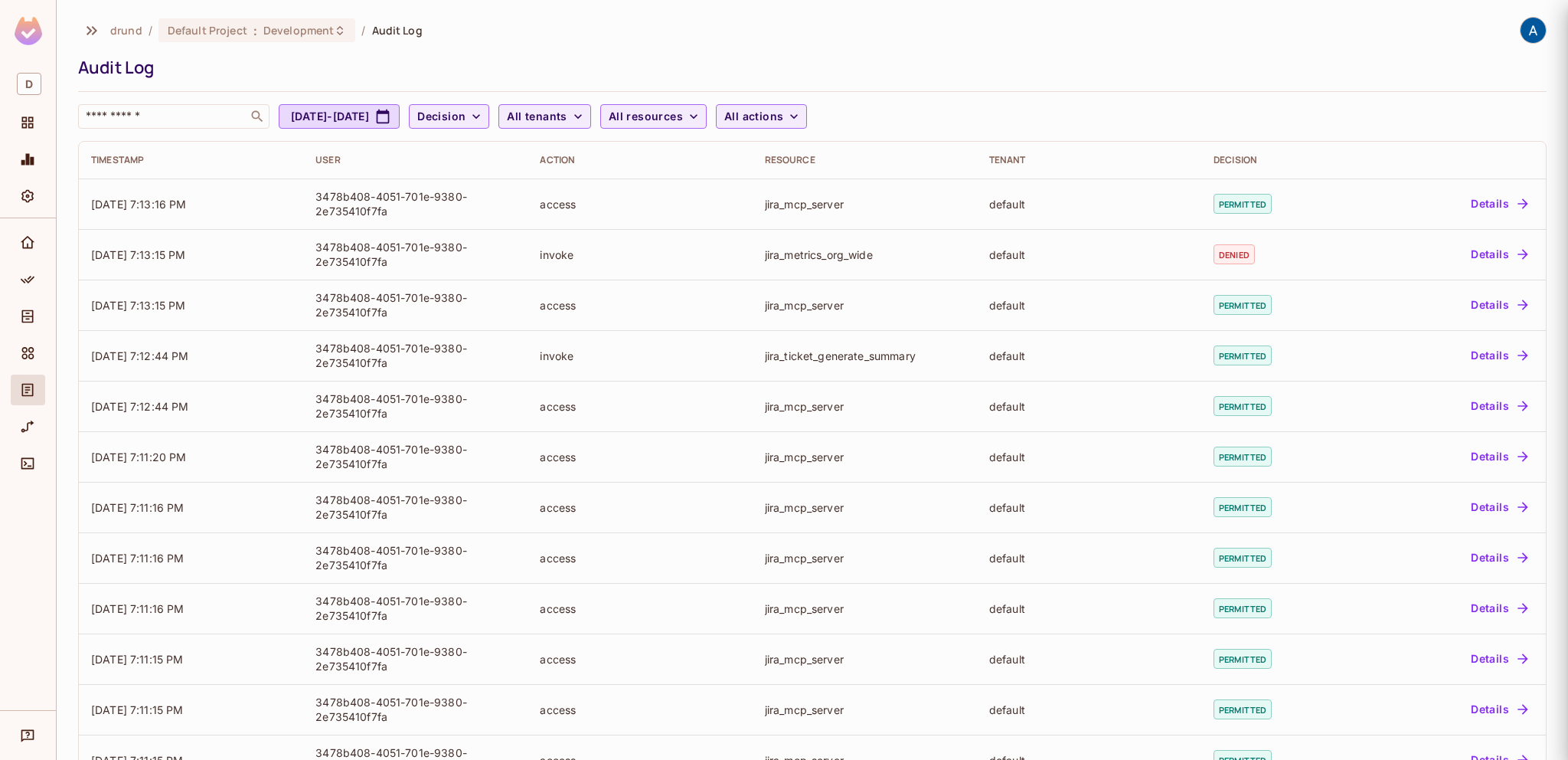
scroll to position [0, 0]
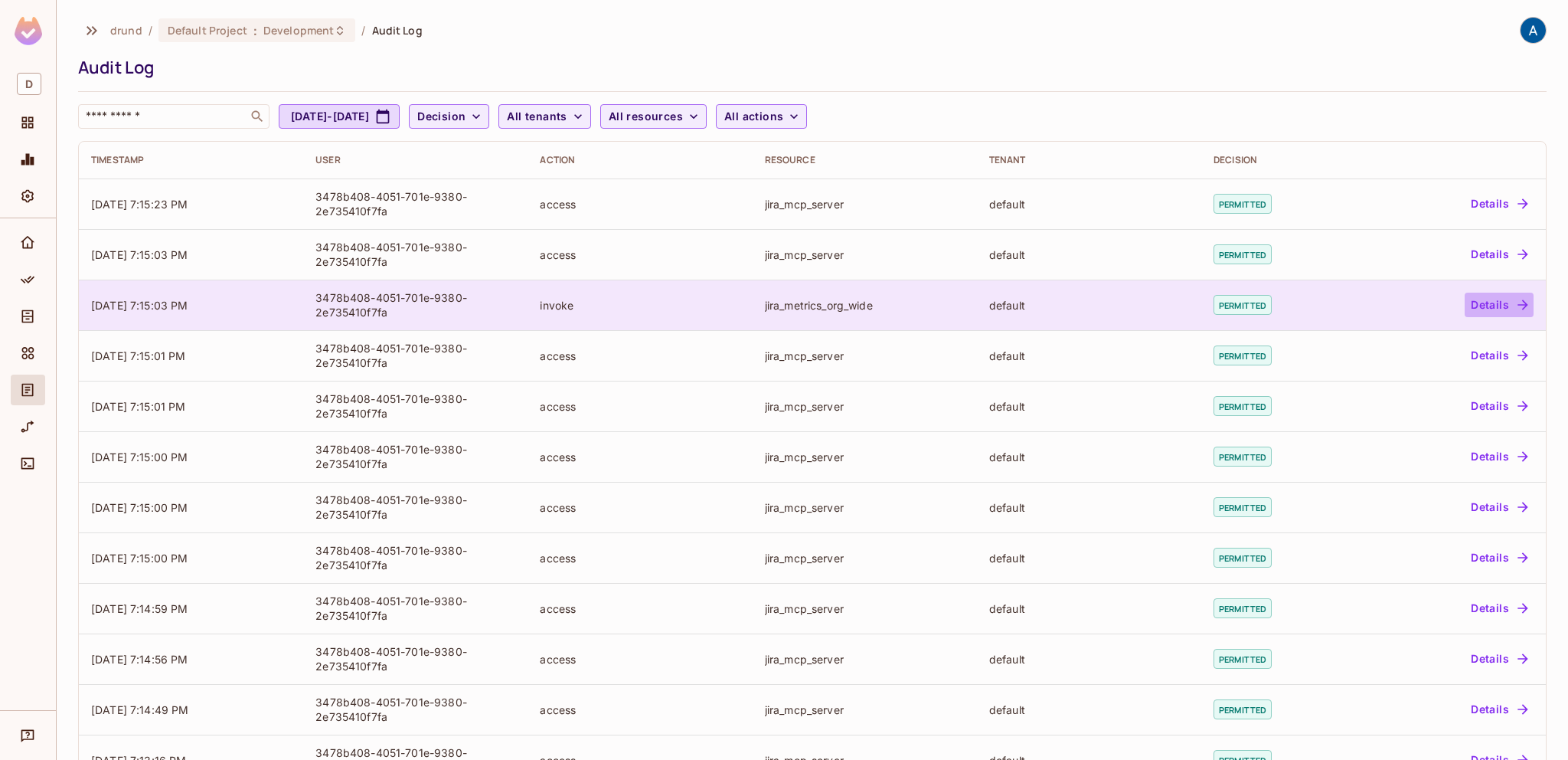
click at [1481, 304] on button "Details" at bounding box center [1499, 304] width 69 height 25
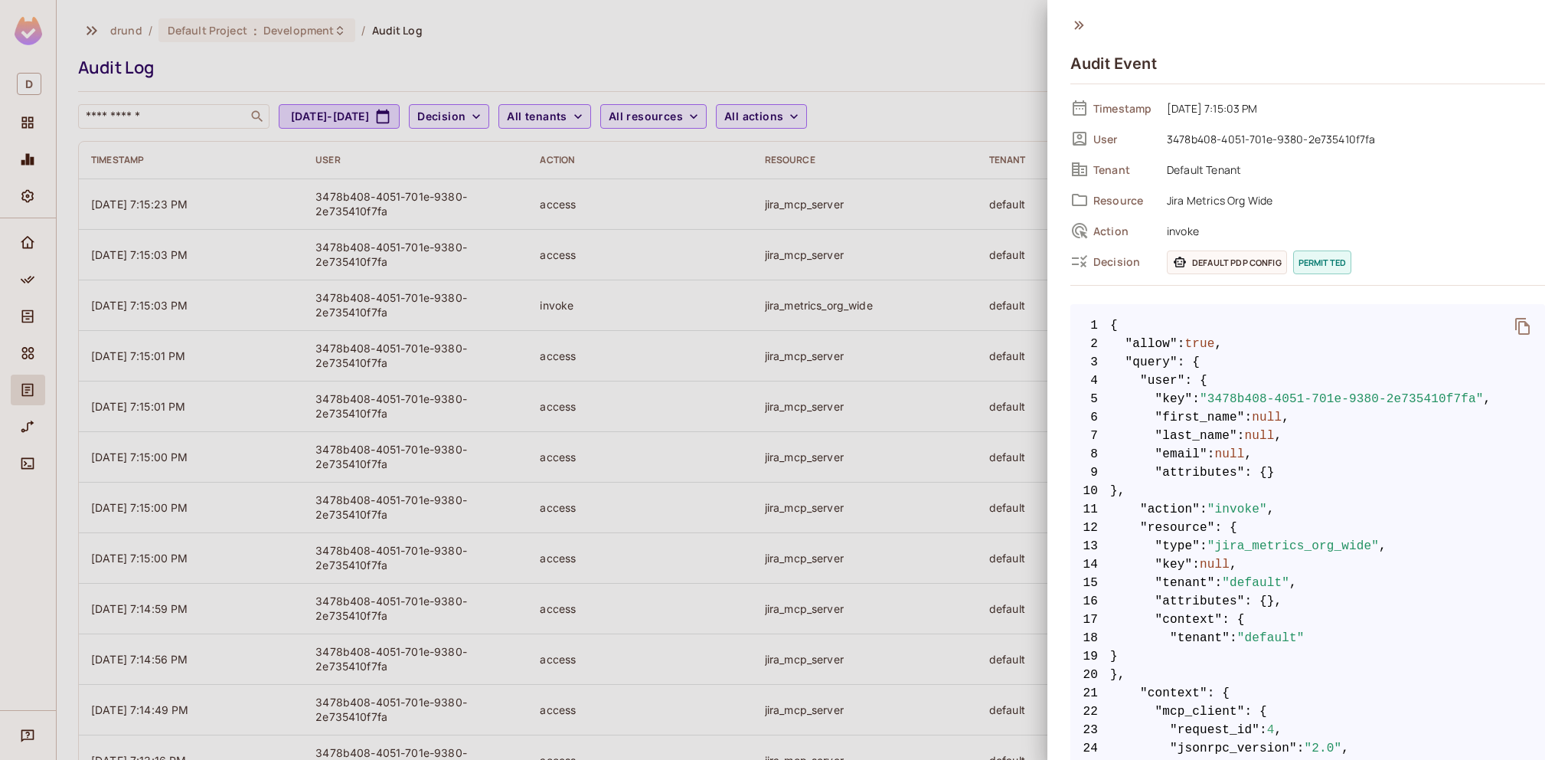
click at [903, 30] on div at bounding box center [784, 380] width 1568 height 760
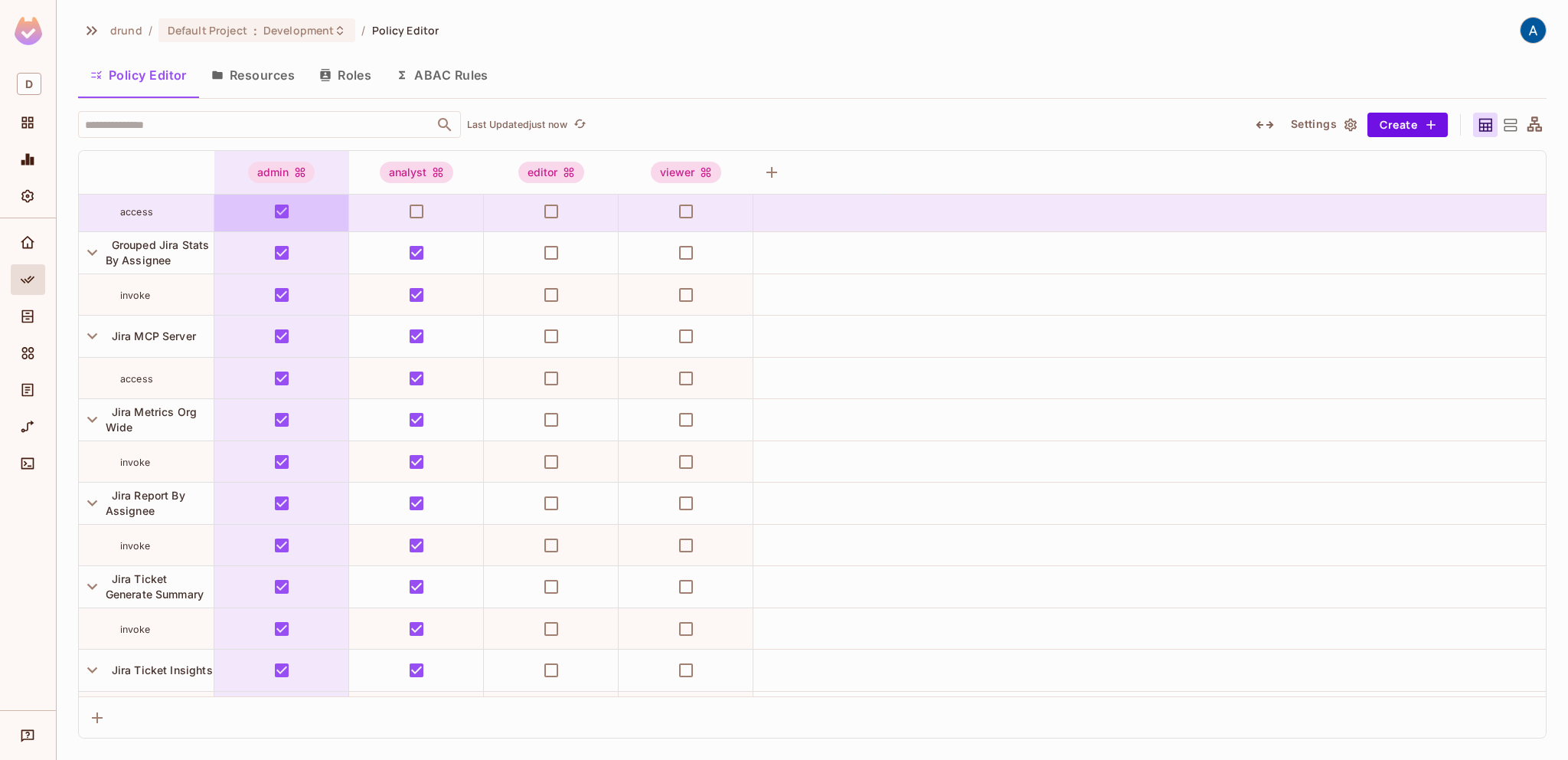
scroll to position [164, 0]
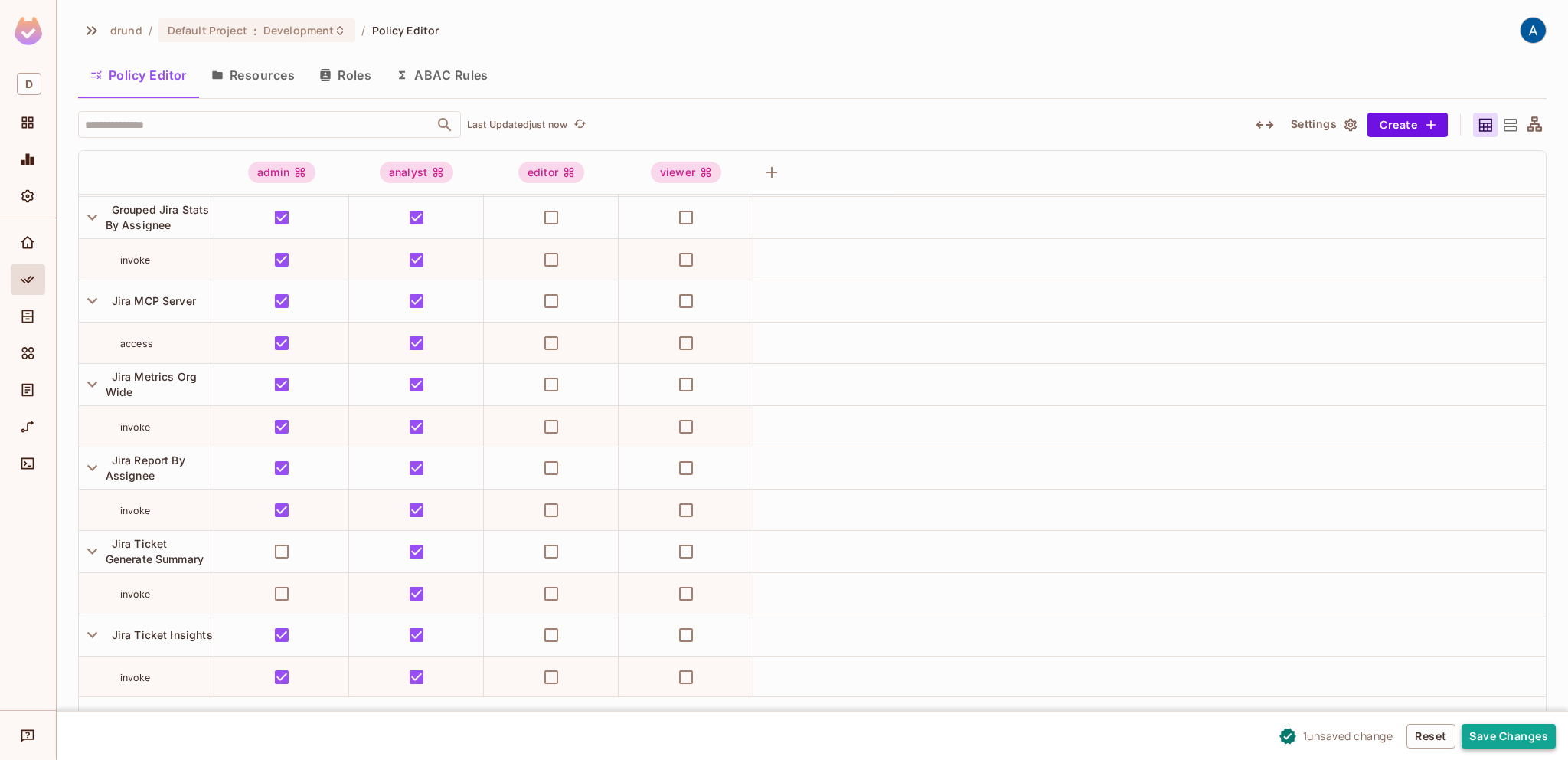
click at [1484, 736] on button "Save Changes" at bounding box center [1509, 735] width 94 height 25
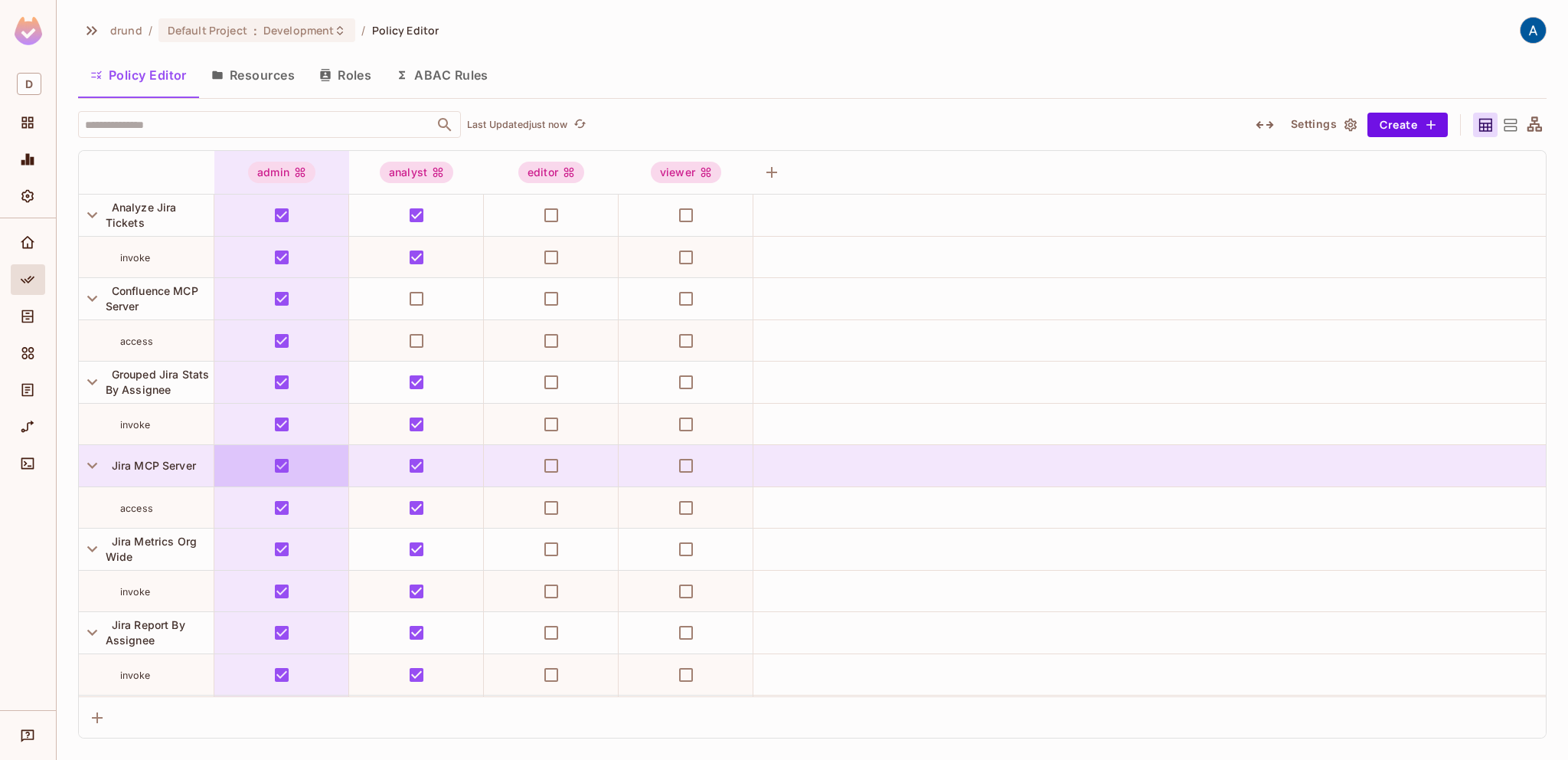
scroll to position [164, 0]
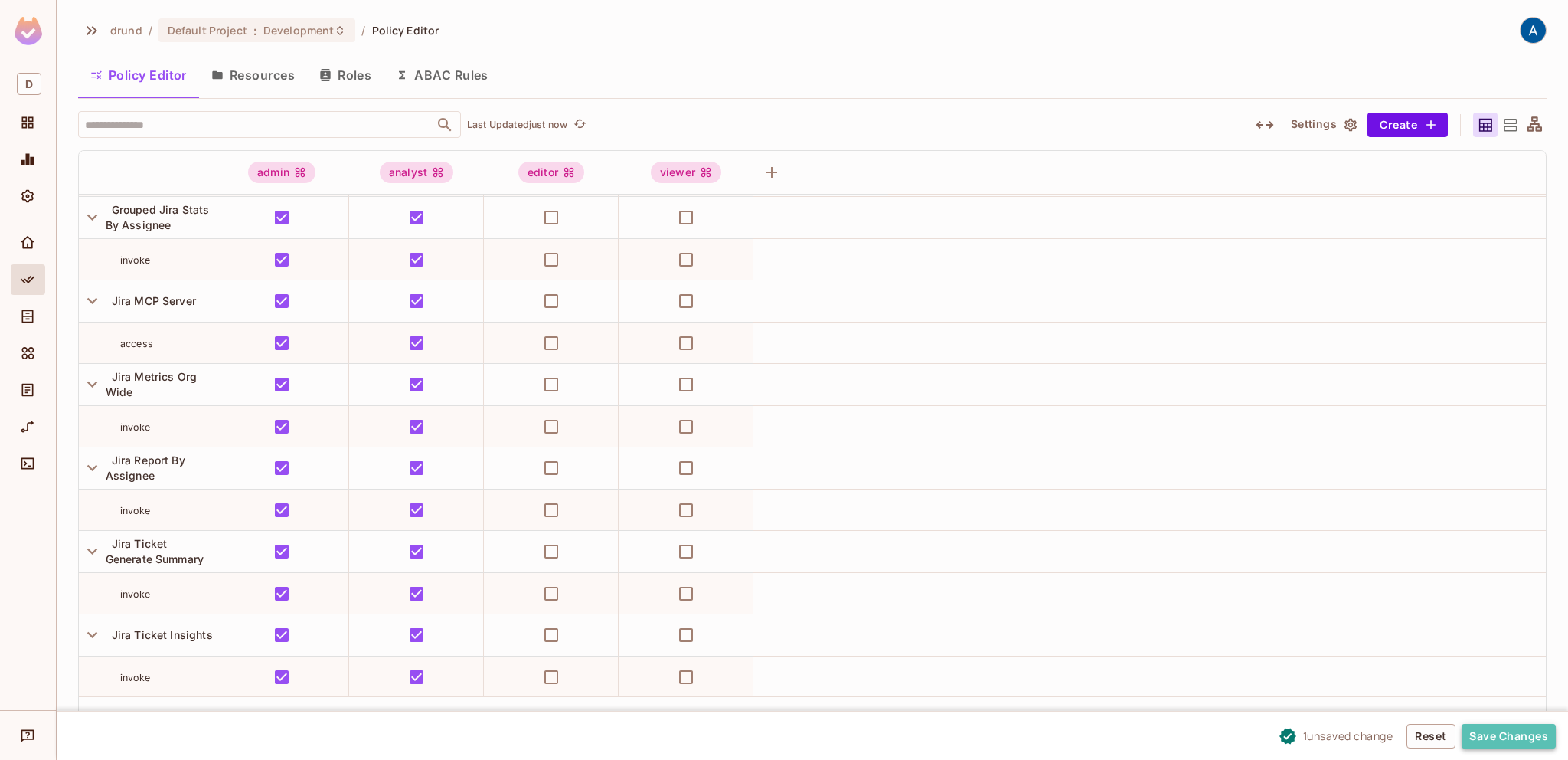
click at [1506, 737] on button "Save Changes" at bounding box center [1509, 735] width 94 height 25
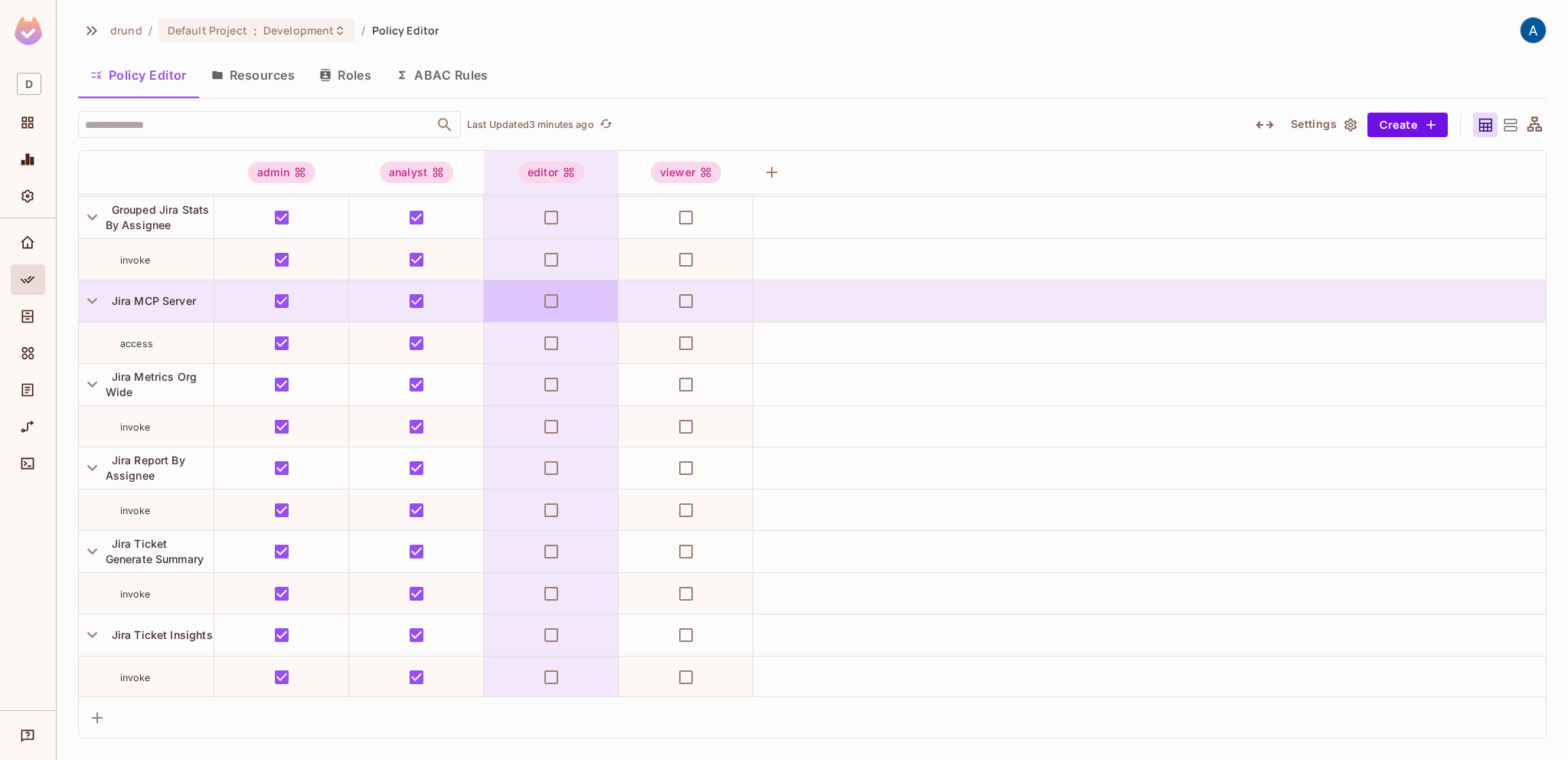
scroll to position [0, 0]
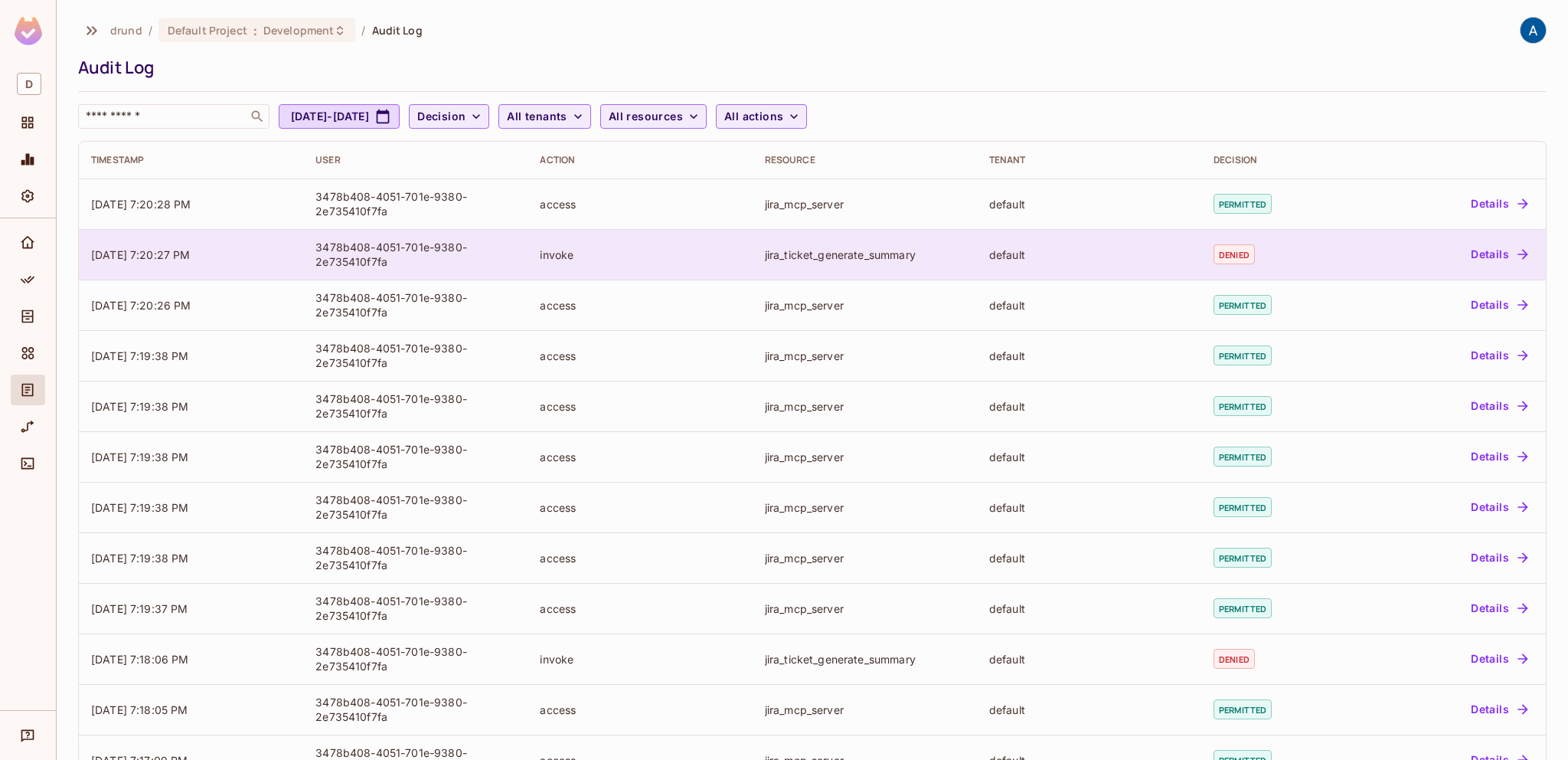
click at [1496, 256] on button "Details" at bounding box center [1499, 254] width 69 height 25
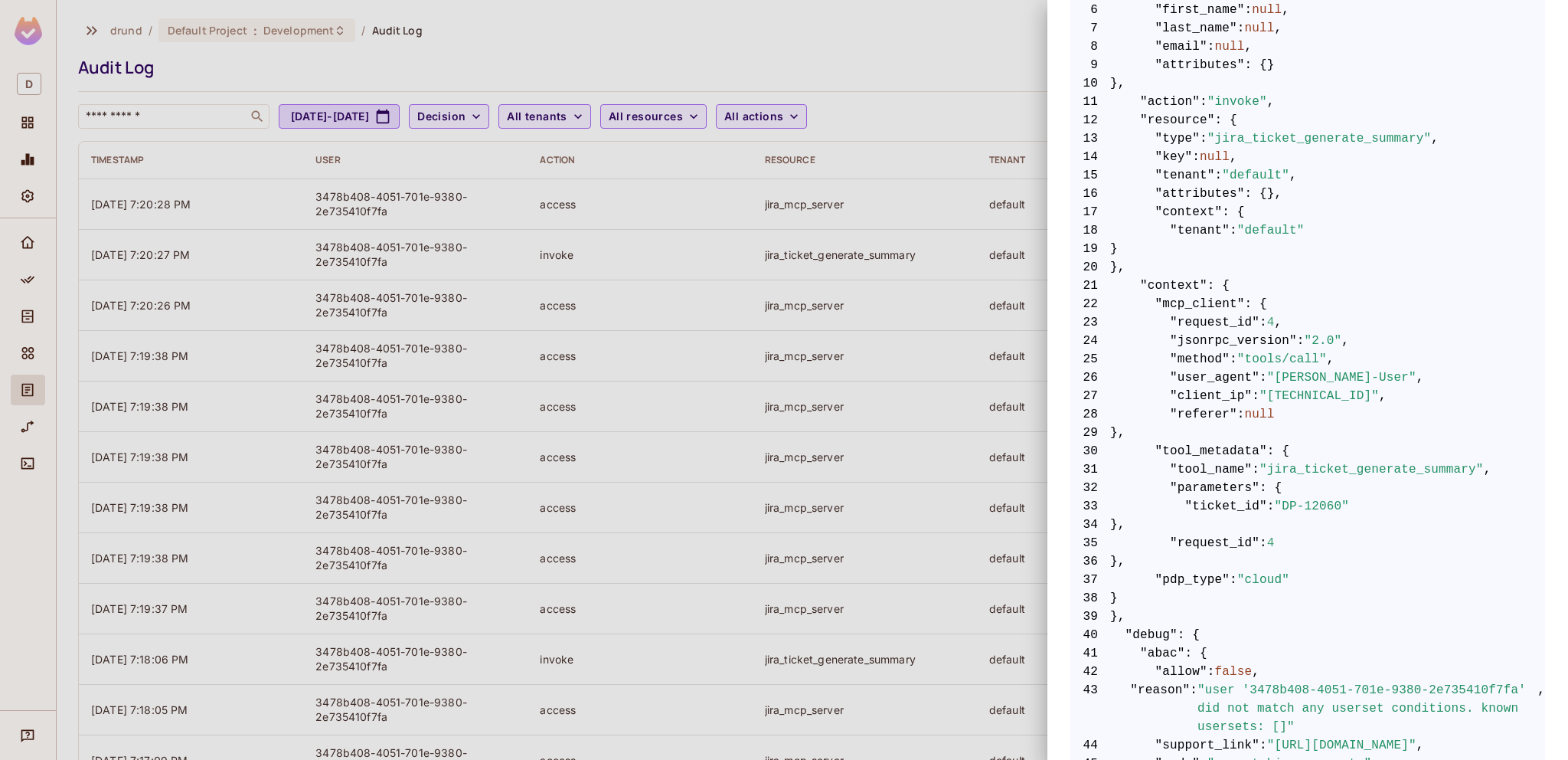
scroll to position [409, 0]
click at [1341, 377] on span ""[PERSON_NAME]-User"" at bounding box center [1343, 376] width 150 height 19
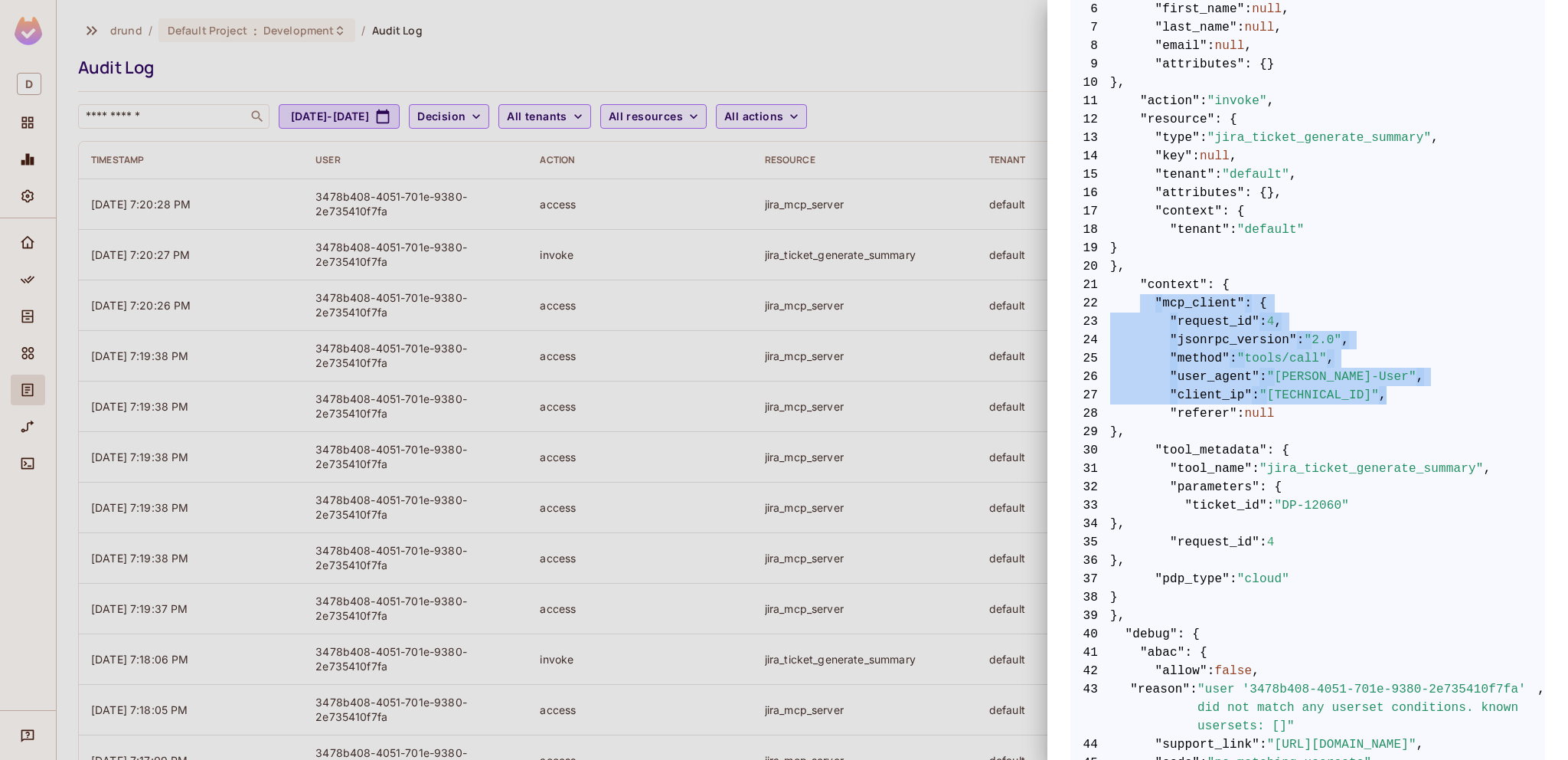
drag, startPoint x: 1398, startPoint y: 397, endPoint x: 1142, endPoint y: 292, distance: 276.7
click at [1142, 292] on code "1 { 2 "allow" : false , 3 "query" : { 4 "user" : { 5 "key" : "3478b408-4051-701…" at bounding box center [1308, 708] width 474 height 1600
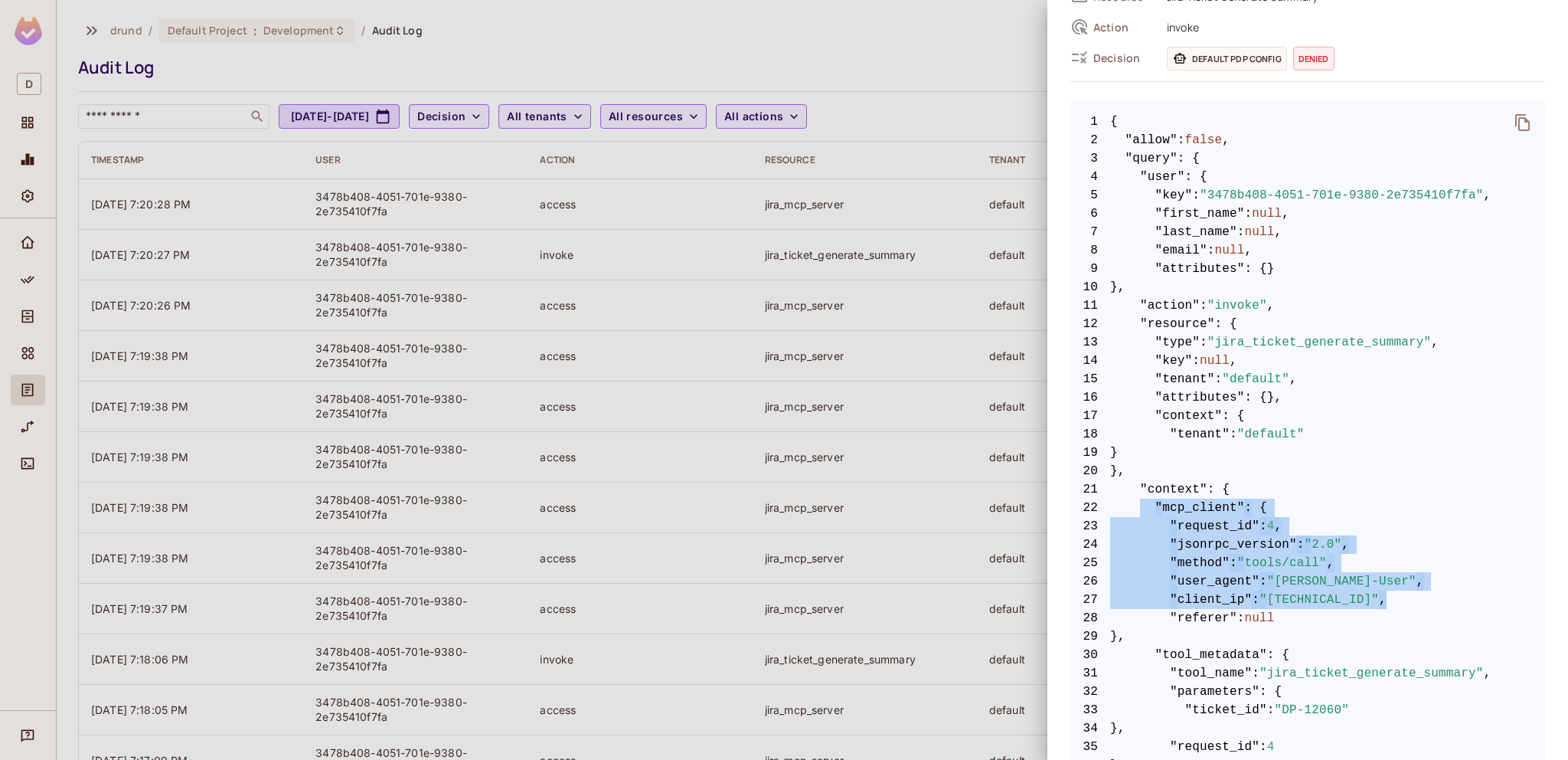
scroll to position [0, 0]
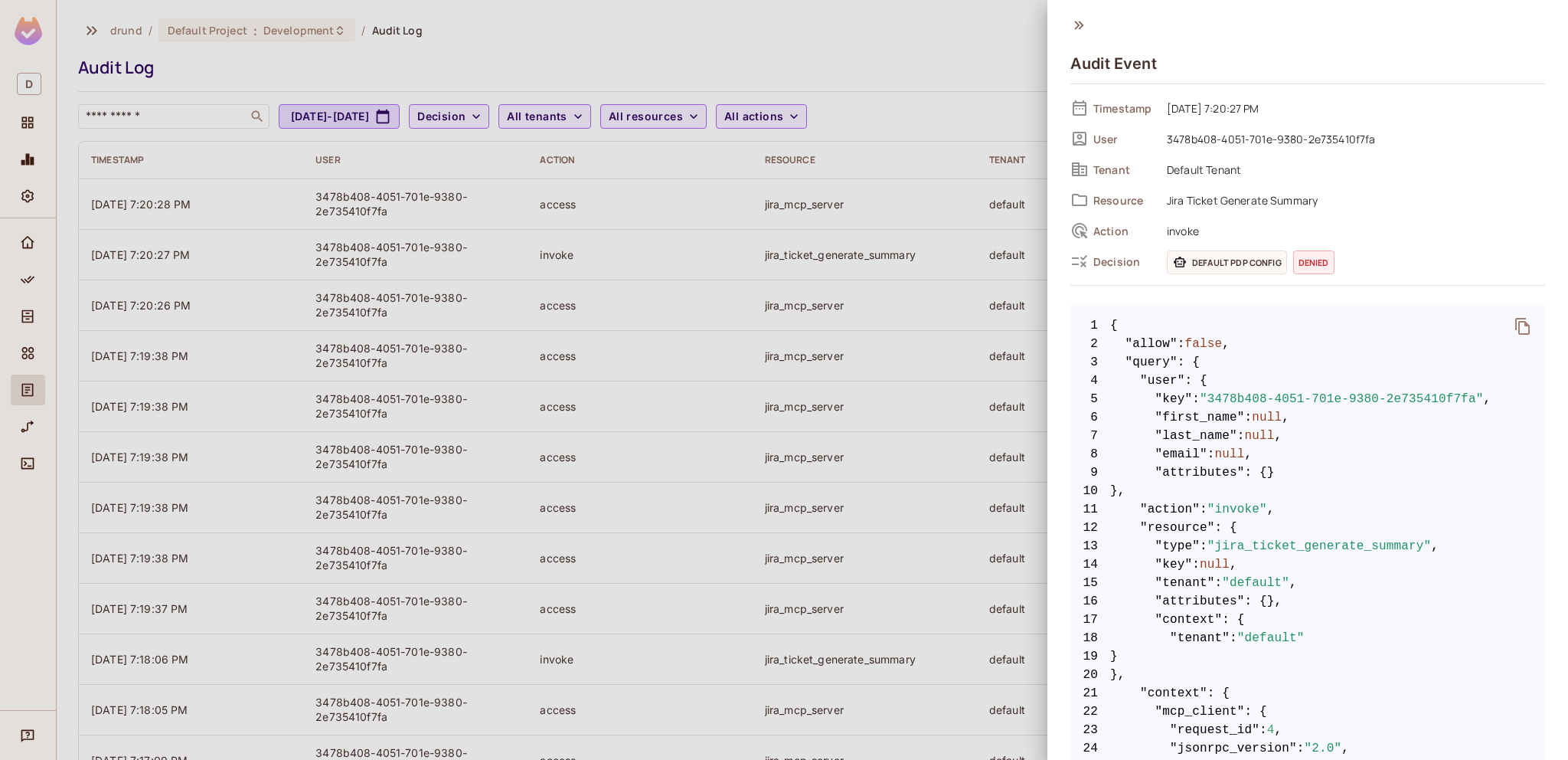
click at [1076, 28] on icon at bounding box center [1079, 25] width 9 height 9
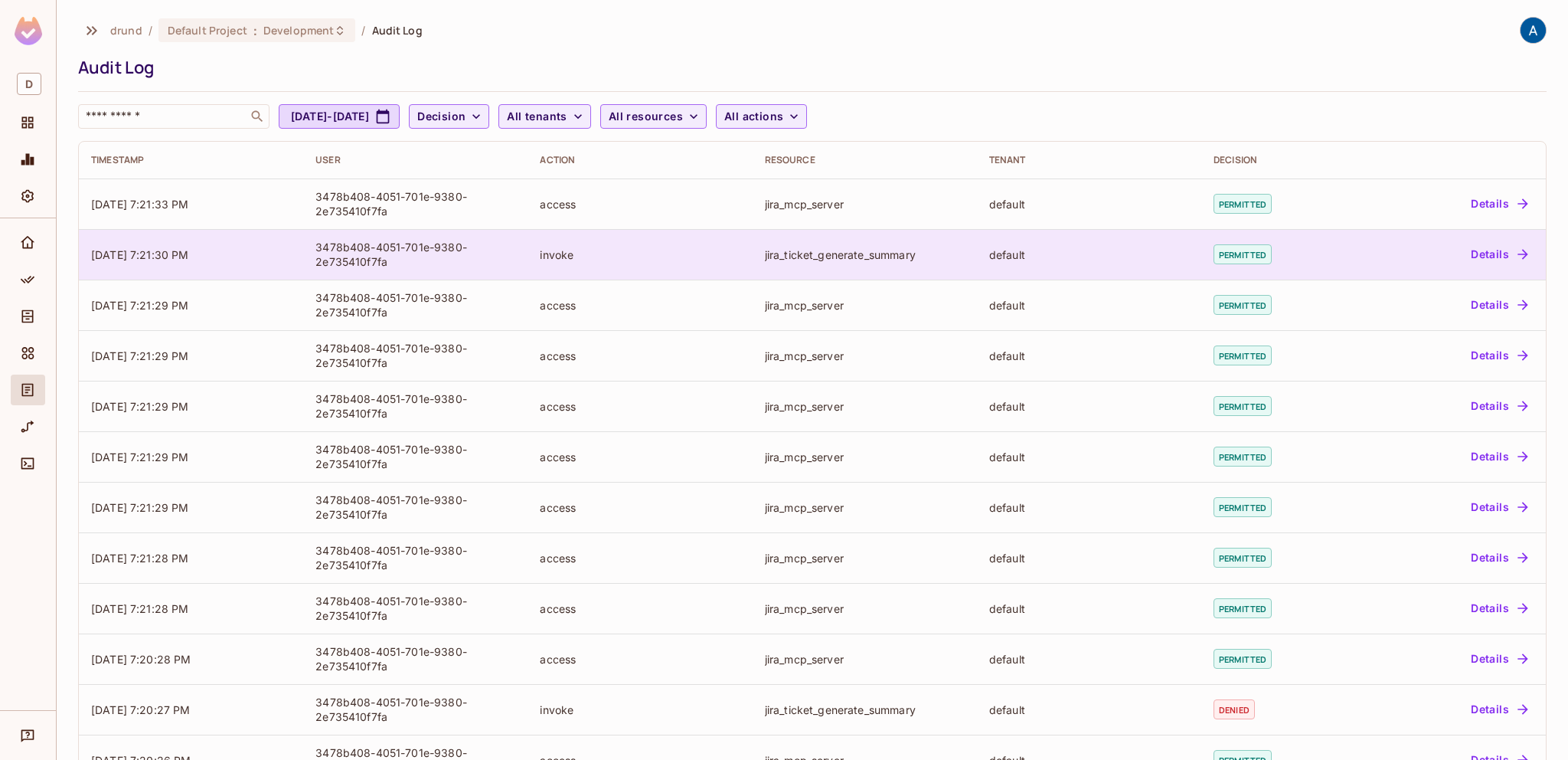
click at [874, 254] on div "jira_ticket_generate_summary" at bounding box center [864, 254] width 200 height 15
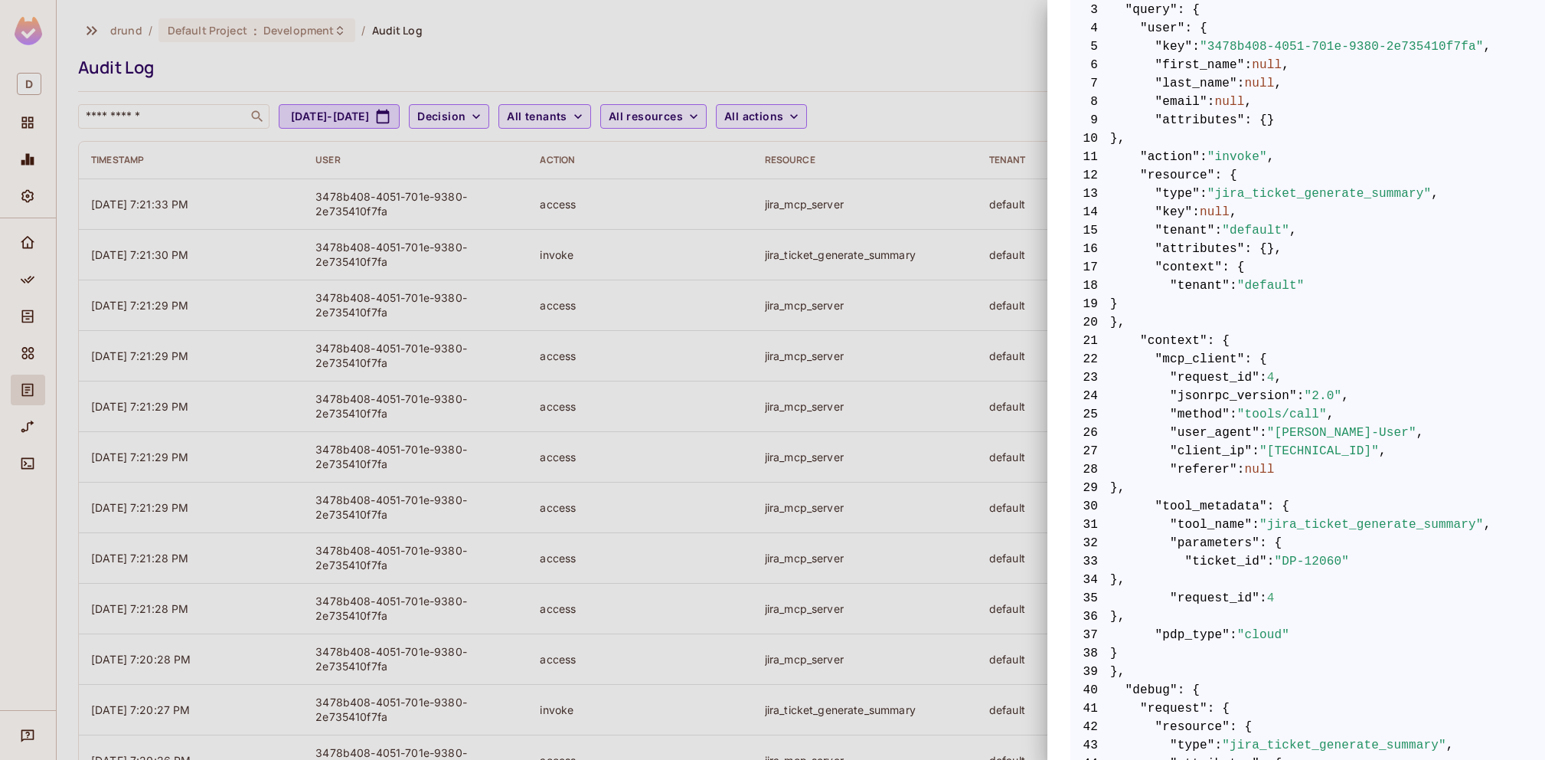
scroll to position [344, 0]
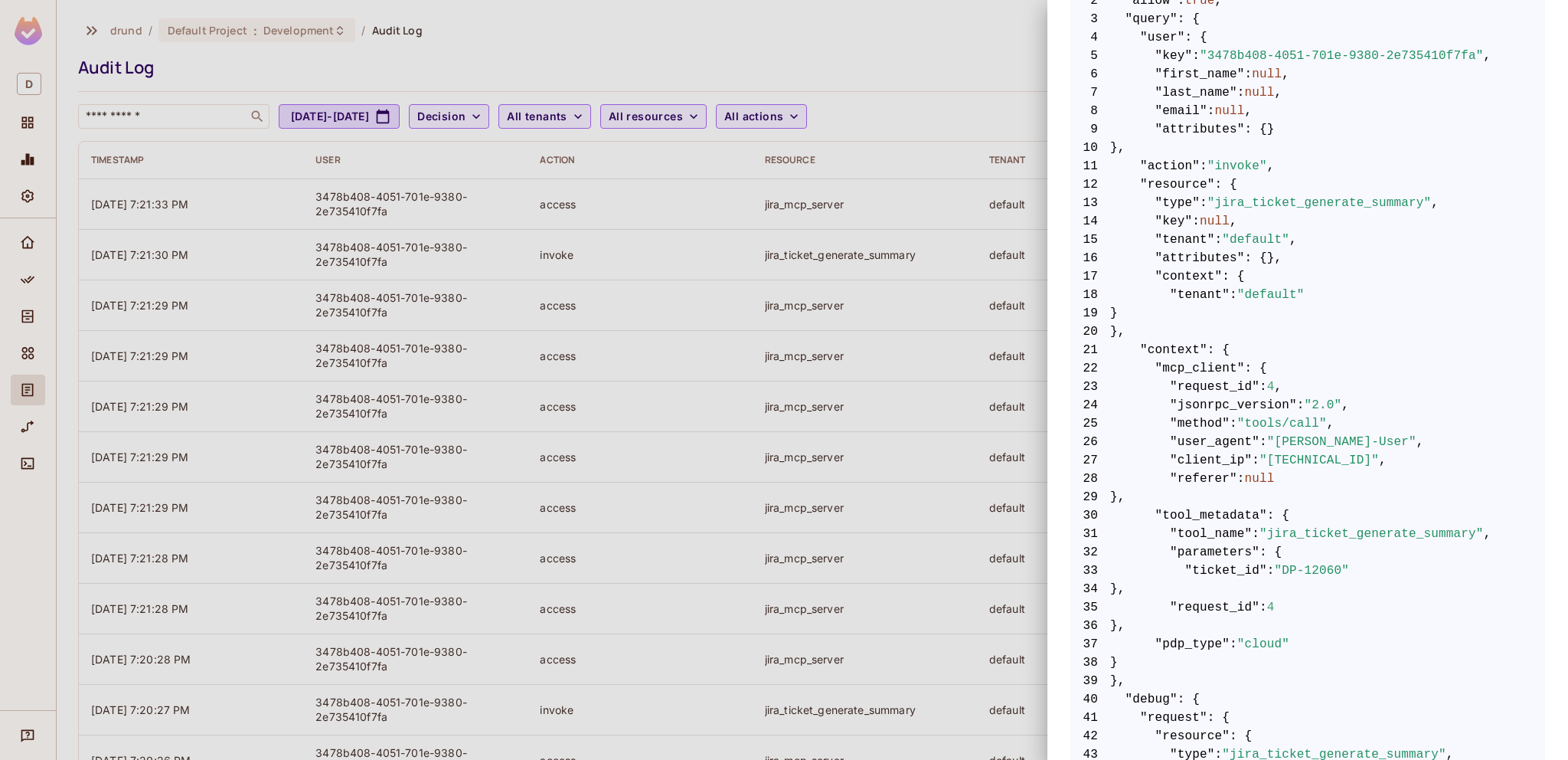
click at [21, 527] on div at bounding box center [784, 380] width 1568 height 760
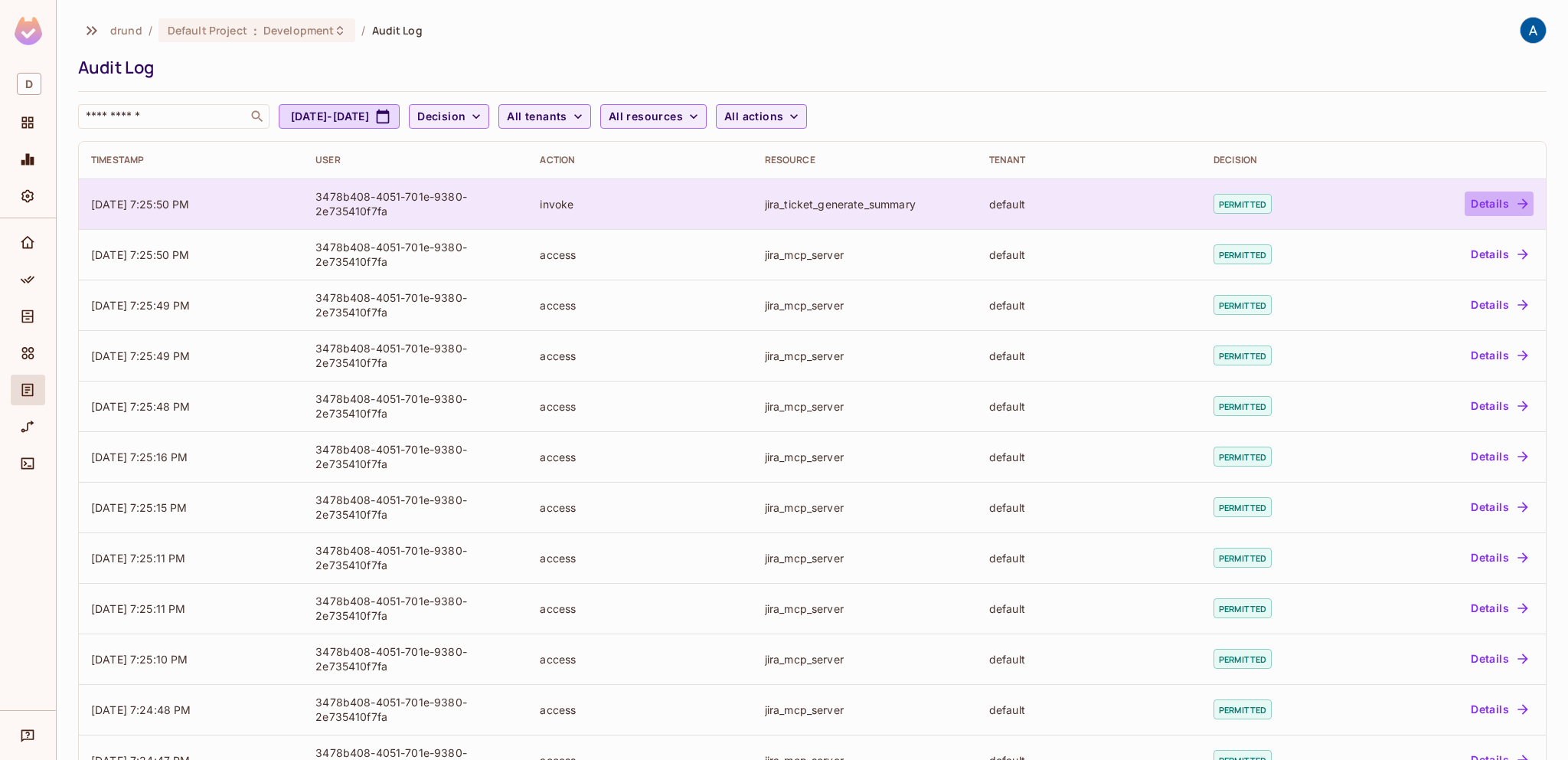
click at [1490, 204] on button "Details" at bounding box center [1499, 204] width 69 height 25
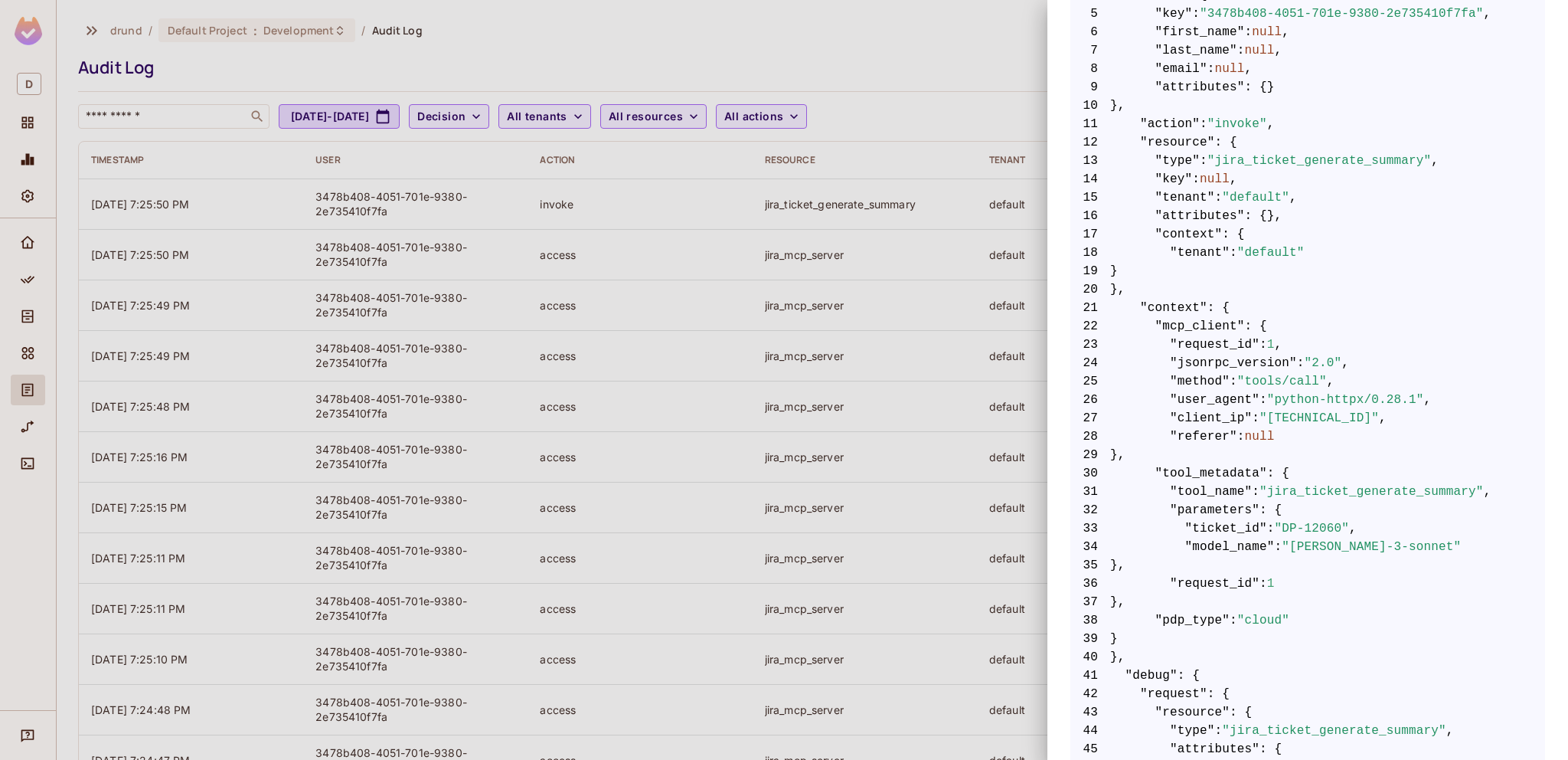
scroll to position [411, 0]
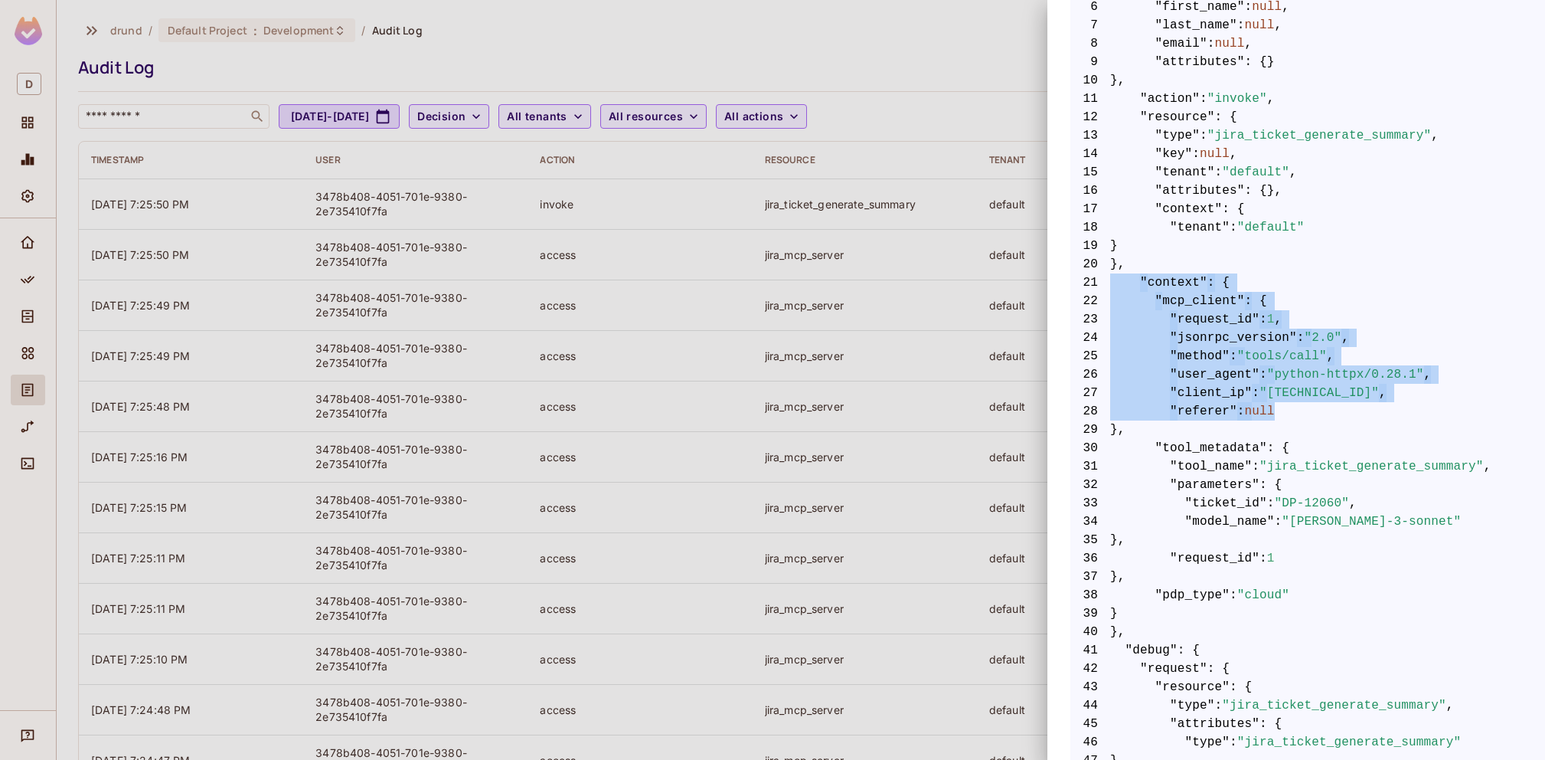
drag, startPoint x: 1386, startPoint y: 403, endPoint x: 1089, endPoint y: 286, distance: 319.2
click at [1089, 286] on code "1 { 2 "allow" : true , 3 "query" : { 4 "user" : { 5 "key" : "3478b408-4051-701e…" at bounding box center [1308, 668] width 474 height 1526
